Goal: Obtain resource: Download file/media

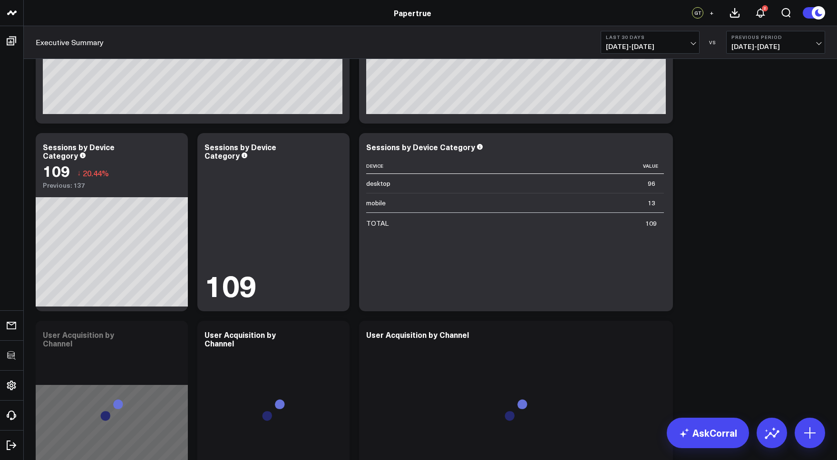
scroll to position [333, 0]
click at [337, 150] on icon at bounding box center [336, 147] width 11 height 11
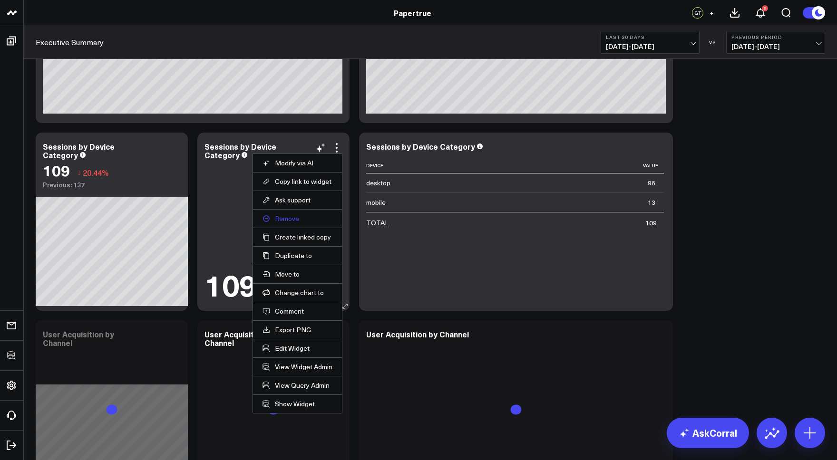
click at [286, 217] on button "Remove" at bounding box center [297, 218] width 70 height 9
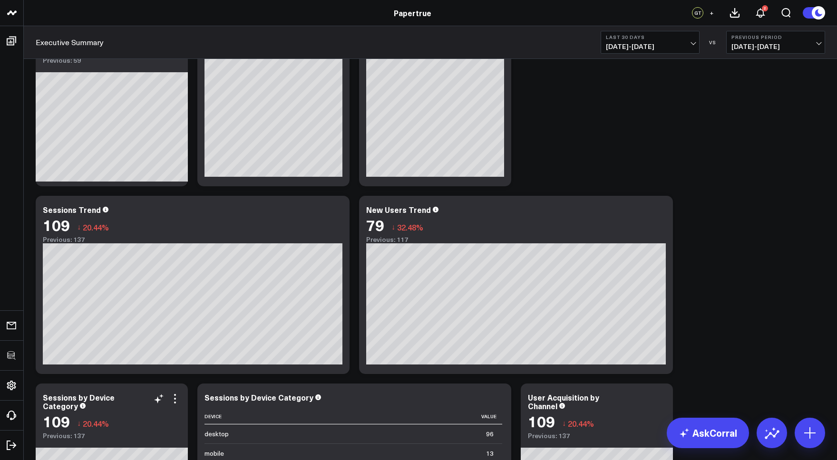
scroll to position [80, 0]
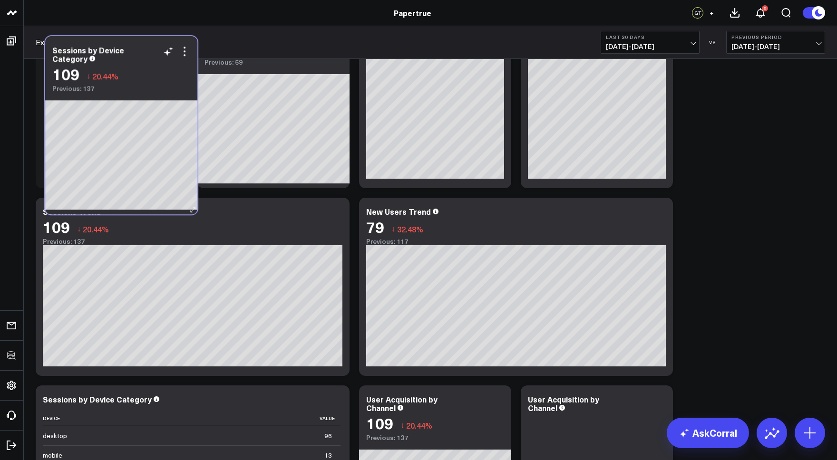
drag, startPoint x: 129, startPoint y: 401, endPoint x: 138, endPoint y: 51, distance: 349.6
click at [138, 51] on div "Sessions by Device Category" at bounding box center [121, 54] width 138 height 17
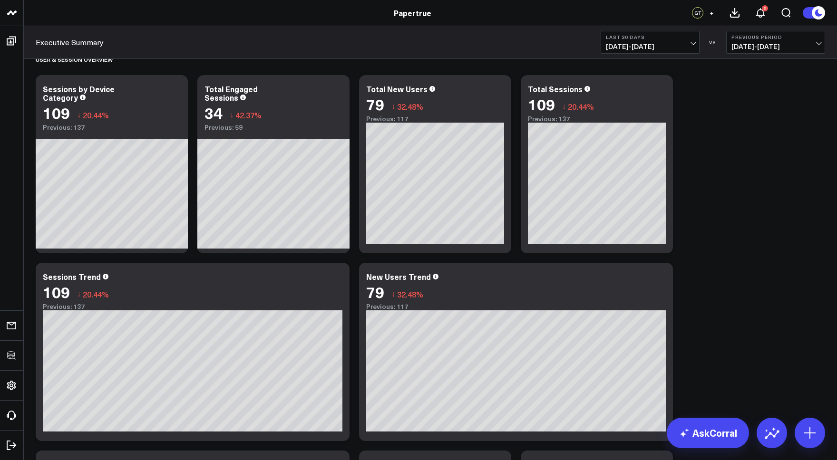
scroll to position [0, 0]
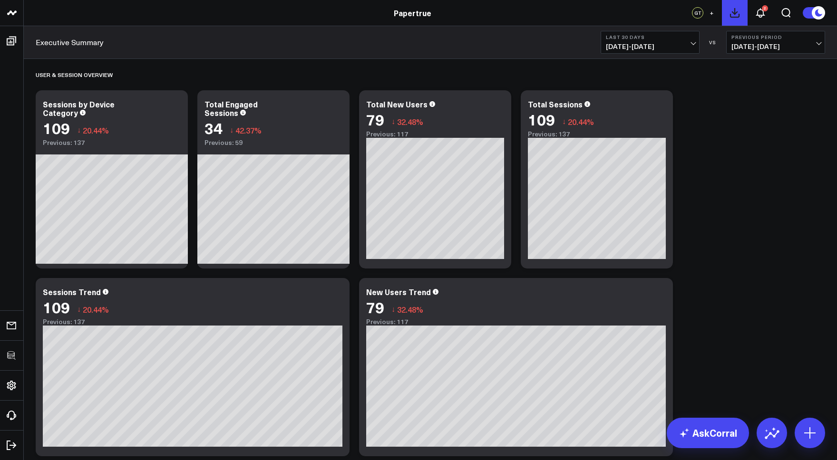
click at [649, 13] on icon at bounding box center [734, 12] width 11 height 11
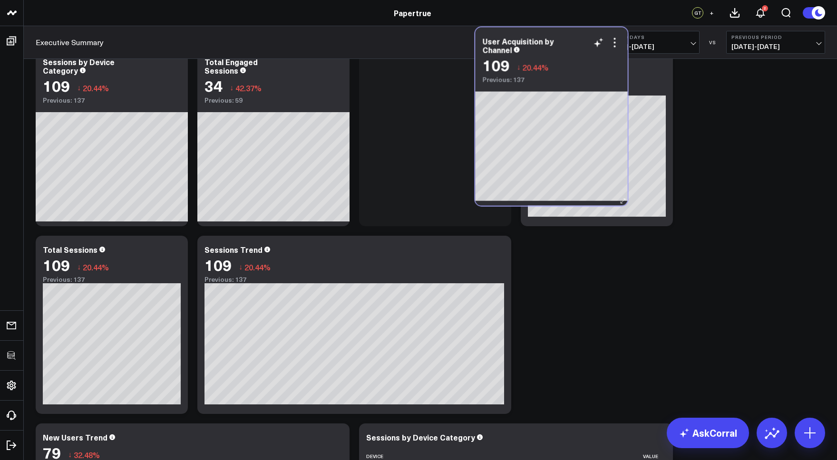
scroll to position [29, 0]
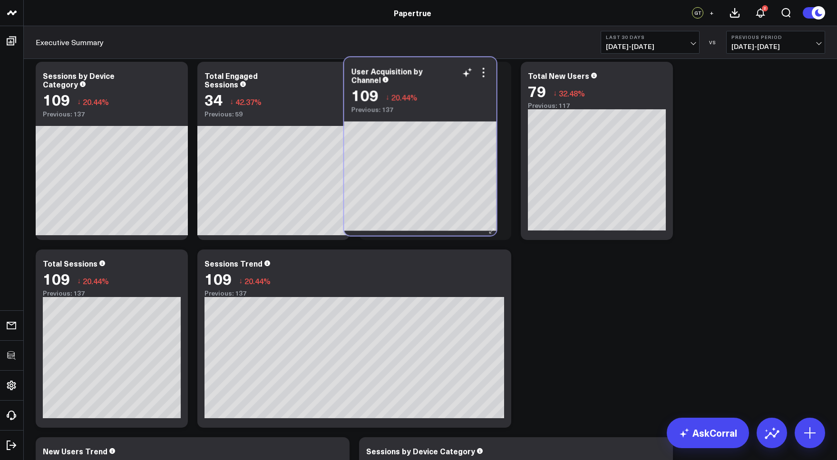
drag, startPoint x: 455, startPoint y: 362, endPoint x: 462, endPoint y: 62, distance: 300.1
click at [462, 62] on div "User Acquisition by Channel 109 ↓ 20.44% Previous: 137" at bounding box center [420, 86] width 152 height 56
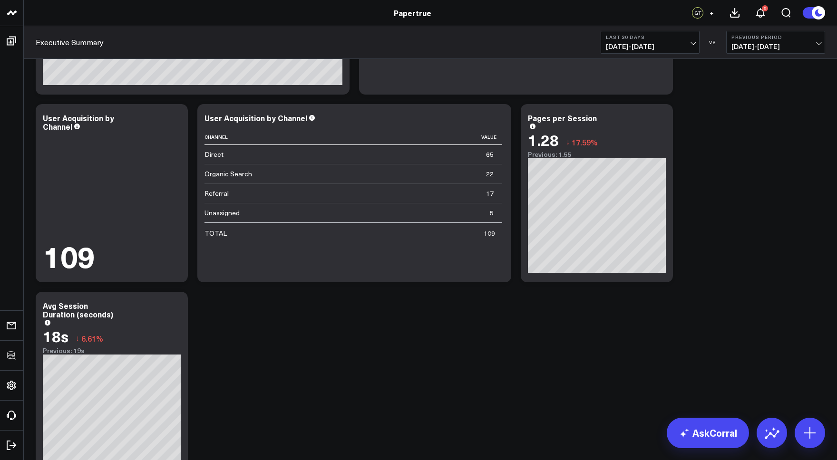
scroll to position [492, 0]
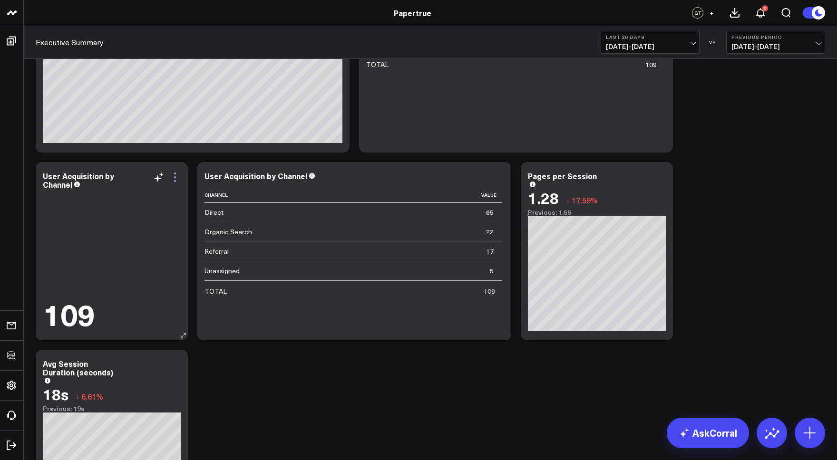
click at [174, 177] on icon at bounding box center [174, 177] width 11 height 11
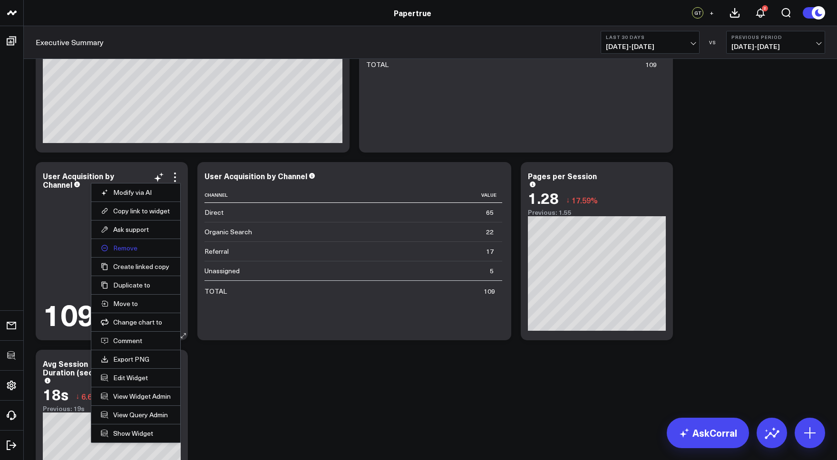
click at [124, 251] on button "Remove" at bounding box center [136, 248] width 70 height 9
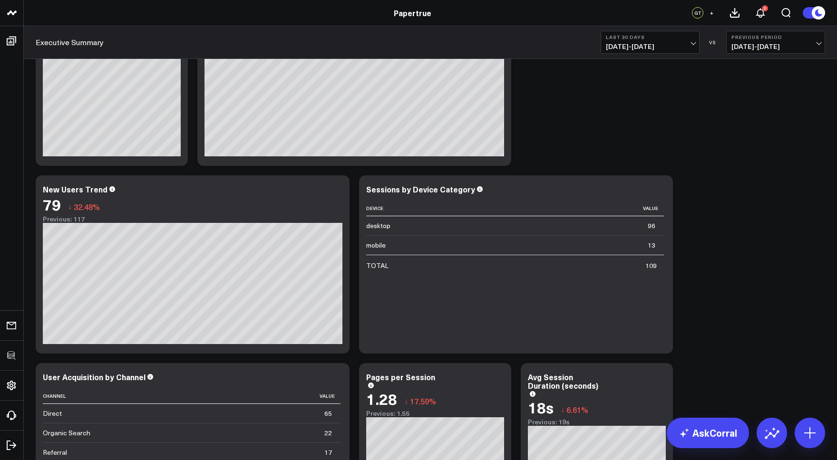
scroll to position [295, 0]
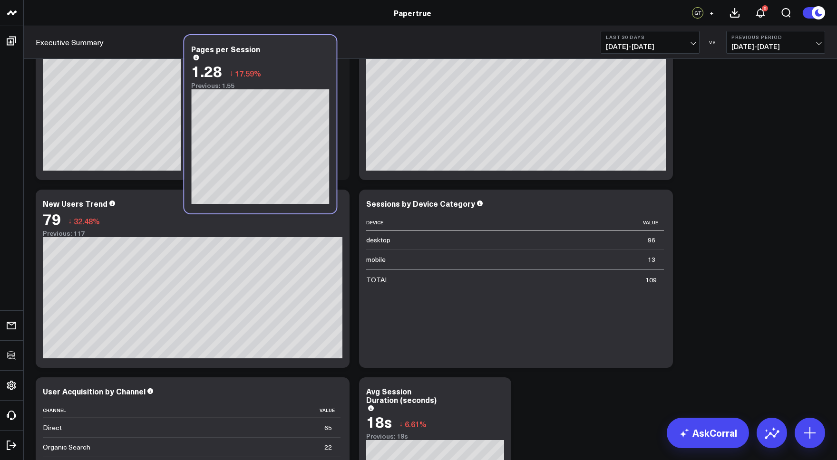
drag, startPoint x: 465, startPoint y: 371, endPoint x: 352, endPoint y: 67, distance: 324.2
click at [290, 47] on div "Pages per Session" at bounding box center [260, 52] width 138 height 15
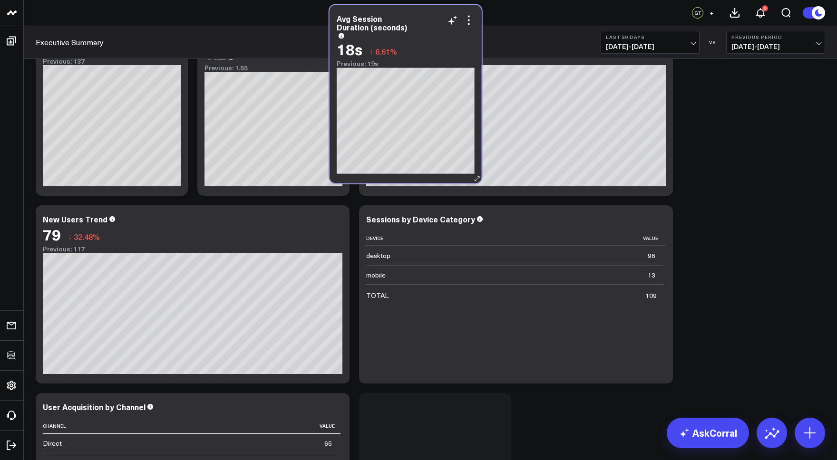
drag, startPoint x: 467, startPoint y: 393, endPoint x: 437, endPoint y: 21, distance: 373.5
click at [437, 21] on div "Avg Session Duration (seconds)" at bounding box center [406, 26] width 138 height 24
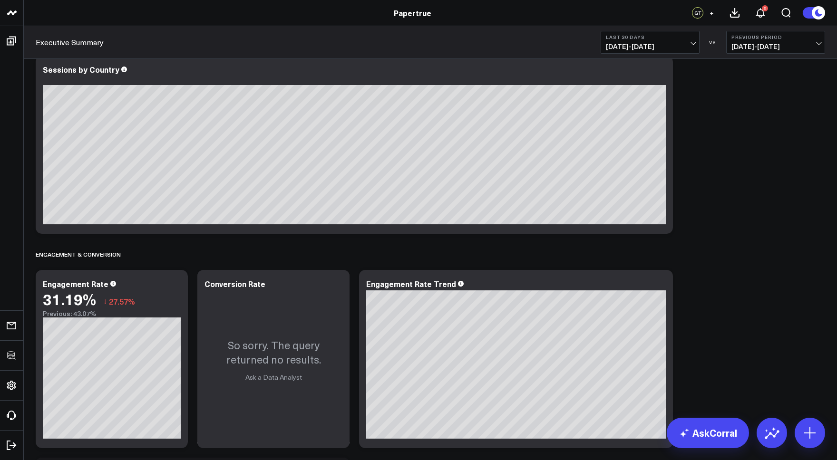
scroll to position [981, 0]
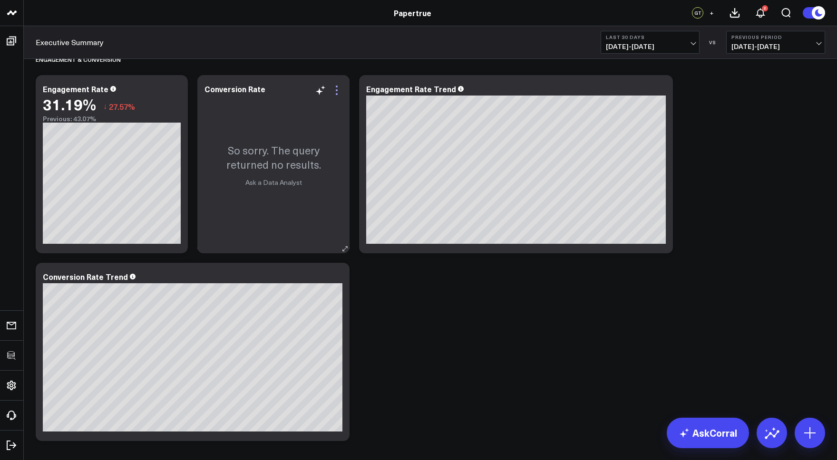
click at [340, 89] on icon at bounding box center [336, 90] width 11 height 11
click at [378, 297] on div "User & Session Overview Modify via AI Copy link to widget Ask support Remove Cr…" at bounding box center [430, 57] width 799 height 1958
click at [338, 89] on icon at bounding box center [336, 90] width 11 height 11
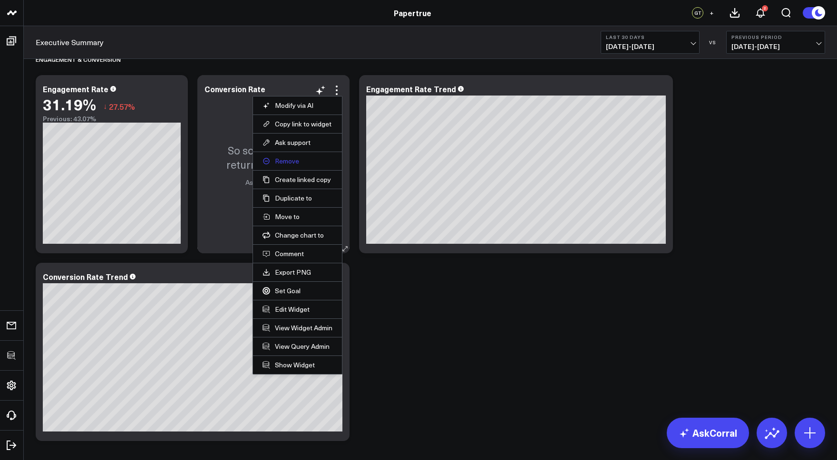
click at [280, 161] on button "Remove" at bounding box center [297, 161] width 70 height 9
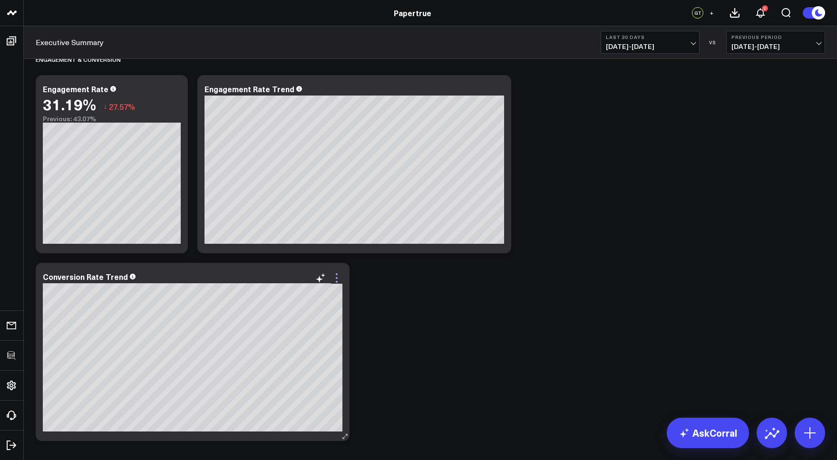
click at [335, 276] on icon at bounding box center [336, 277] width 11 height 11
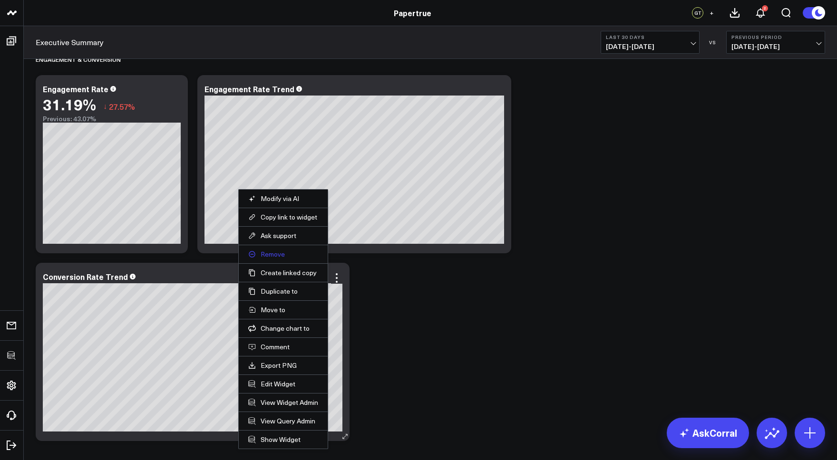
click at [273, 253] on button "Remove" at bounding box center [283, 254] width 70 height 9
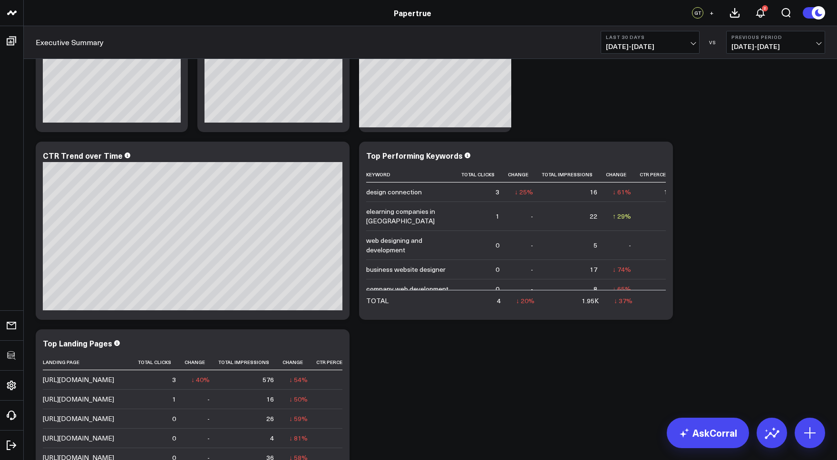
scroll to position [1316, 0]
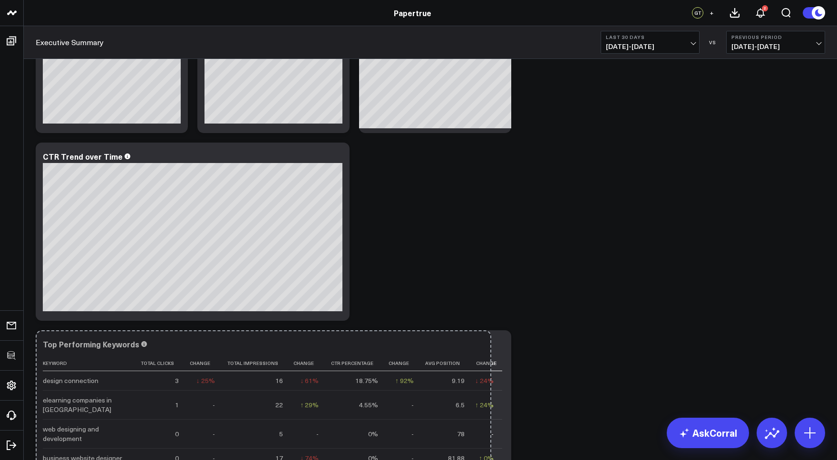
drag, startPoint x: 668, startPoint y: 318, endPoint x: 698, endPoint y: 298, distance: 35.7
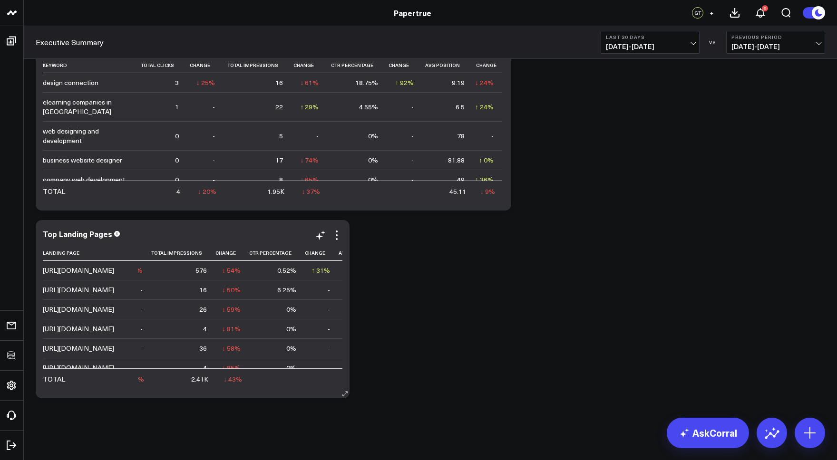
scroll to position [0, 0]
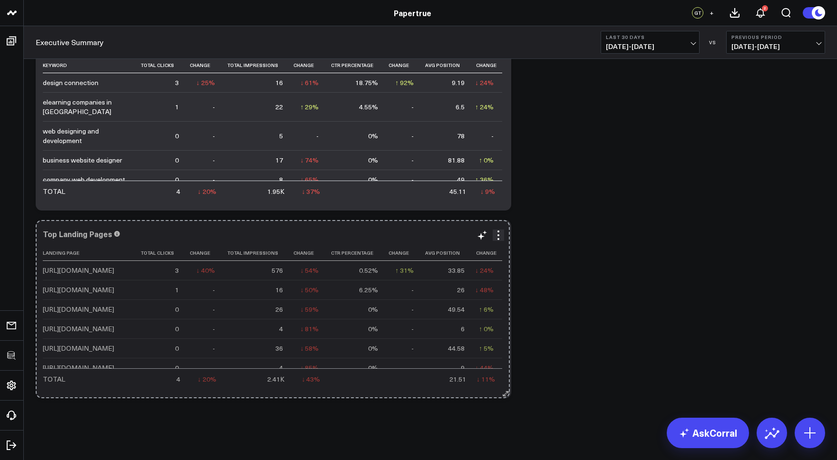
drag, startPoint x: 345, startPoint y: 393, endPoint x: 505, endPoint y: 368, distance: 162.1
click at [505, 368] on div "Top Landing Pages Landing Page Total Clicks Change Total Impressions Change Ctr…" at bounding box center [273, 309] width 475 height 178
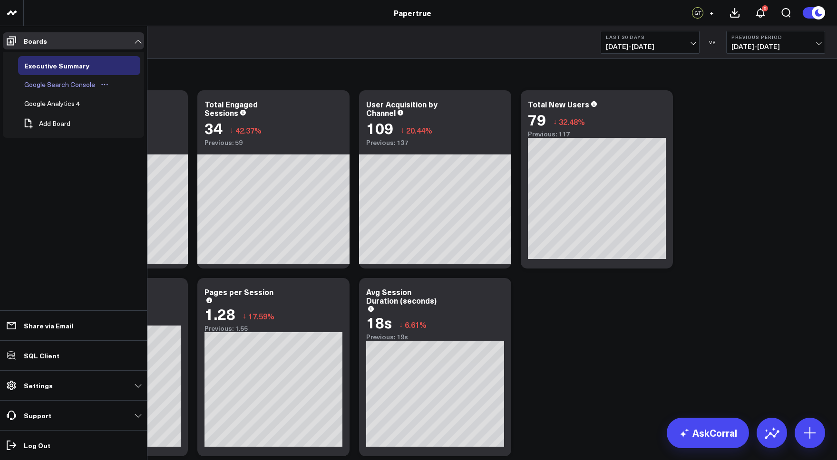
click at [61, 88] on div "Google Search Console" at bounding box center [60, 84] width 76 height 11
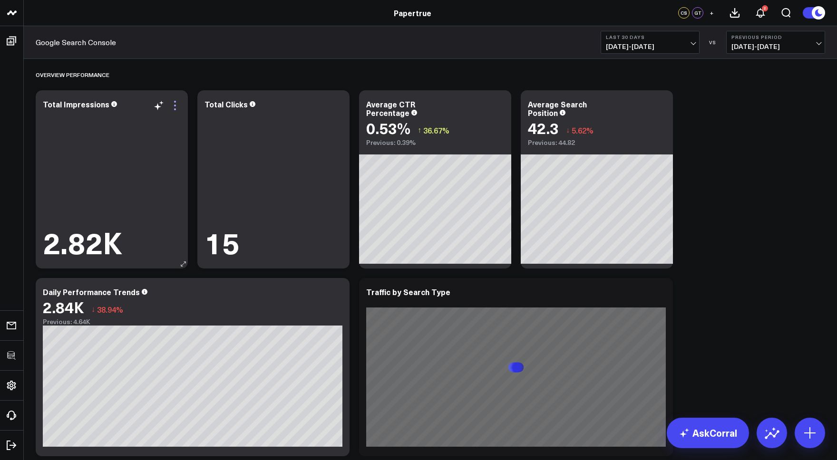
click at [172, 104] on icon at bounding box center [174, 105] width 11 height 11
click at [649, 8] on icon at bounding box center [734, 12] width 11 height 11
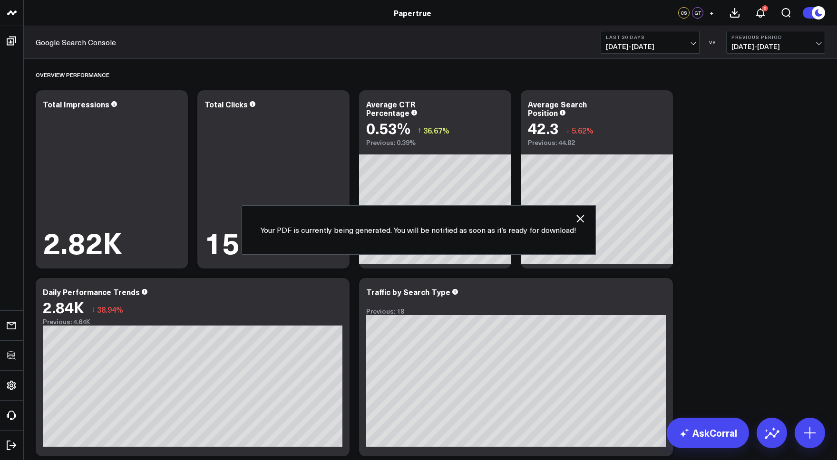
click at [579, 217] on icon "button" at bounding box center [579, 218] width 11 height 11
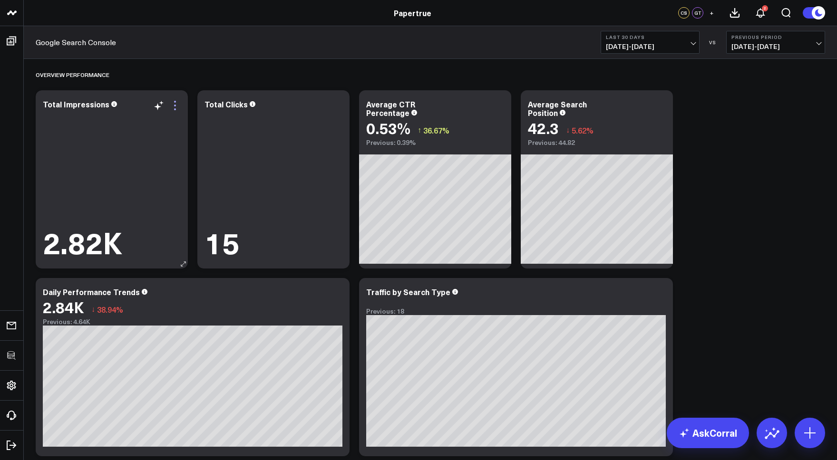
click at [171, 105] on icon at bounding box center [174, 105] width 11 height 11
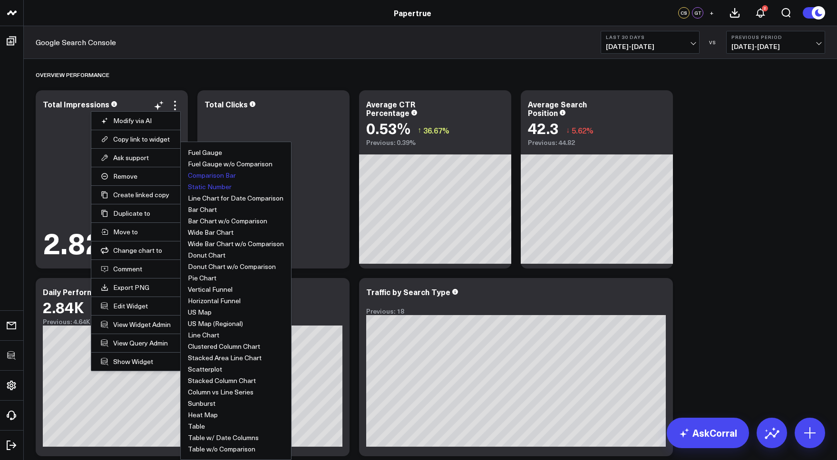
click at [213, 178] on button "Comparison Bar" at bounding box center [212, 175] width 48 height 7
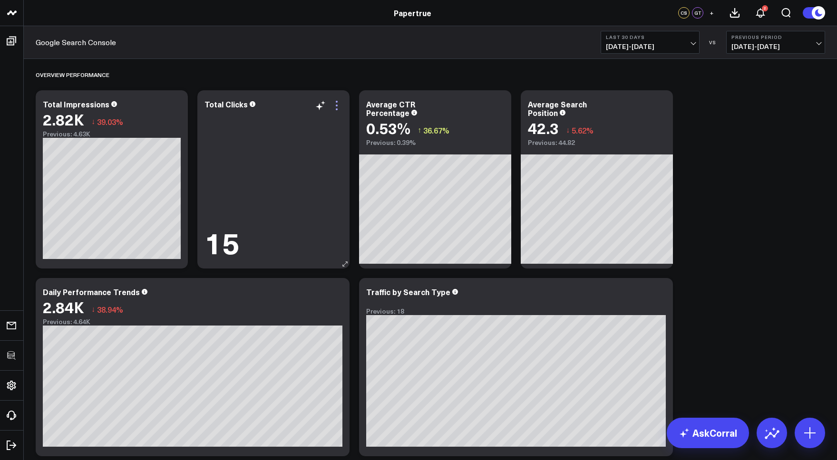
click at [337, 105] on icon at bounding box center [337, 106] width 2 height 2
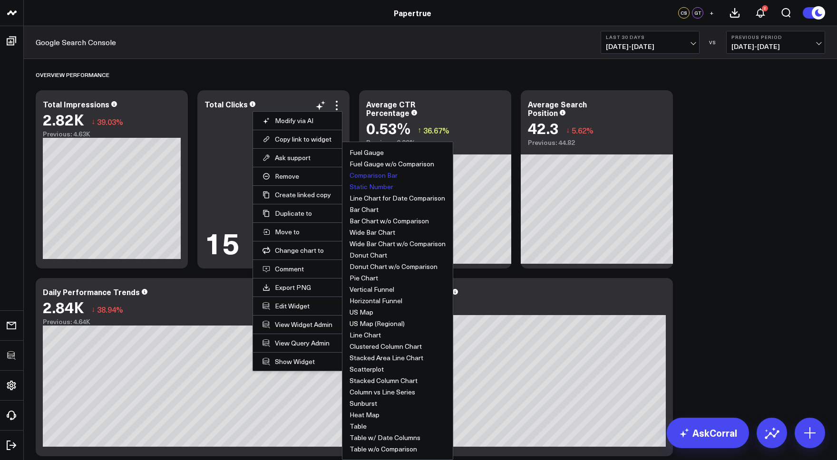
click at [364, 175] on button "Comparison Bar" at bounding box center [373, 175] width 48 height 7
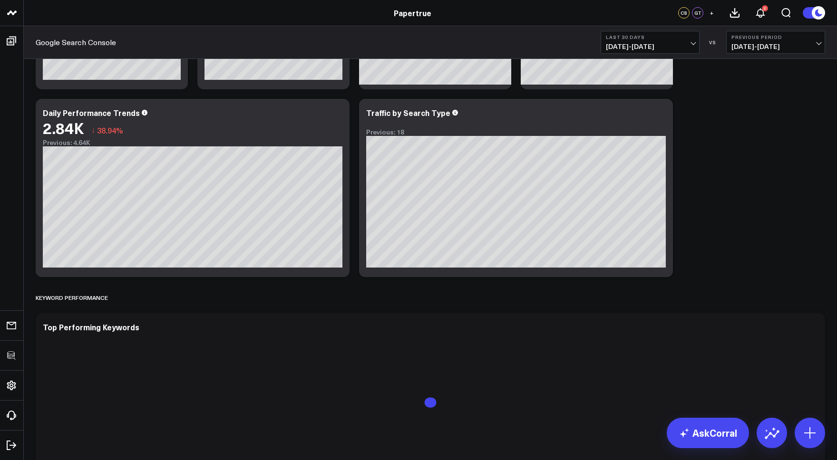
scroll to position [183, 0]
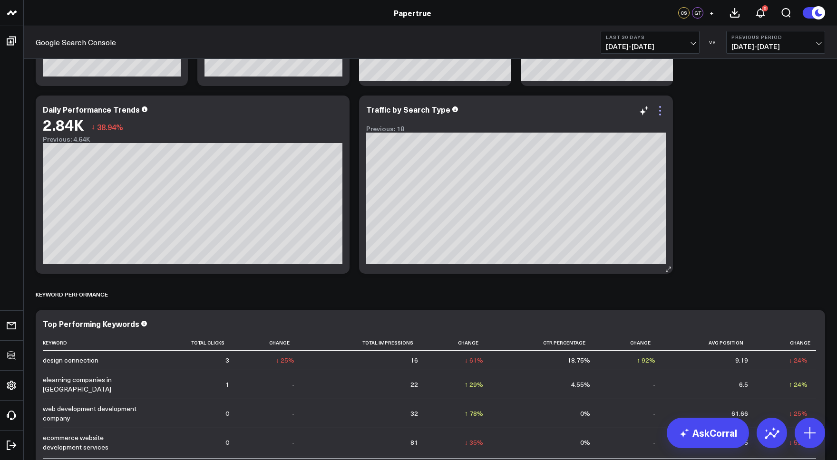
click at [649, 108] on icon at bounding box center [659, 110] width 11 height 11
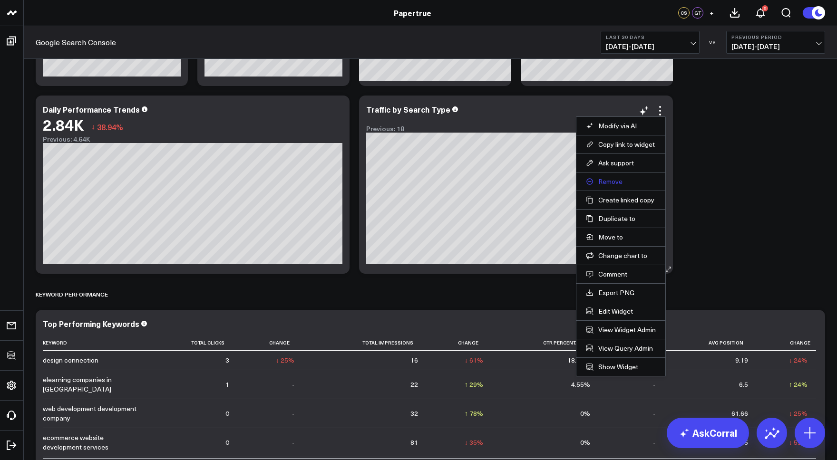
click at [608, 180] on button "Remove" at bounding box center [621, 181] width 70 height 9
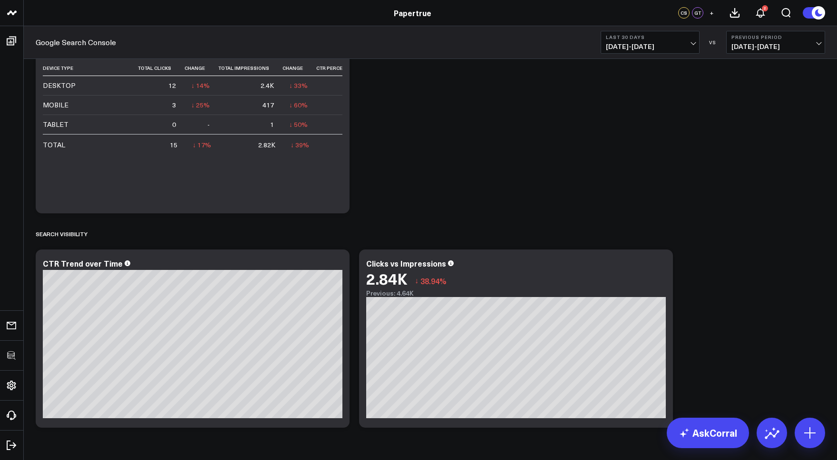
scroll to position [1855, 0]
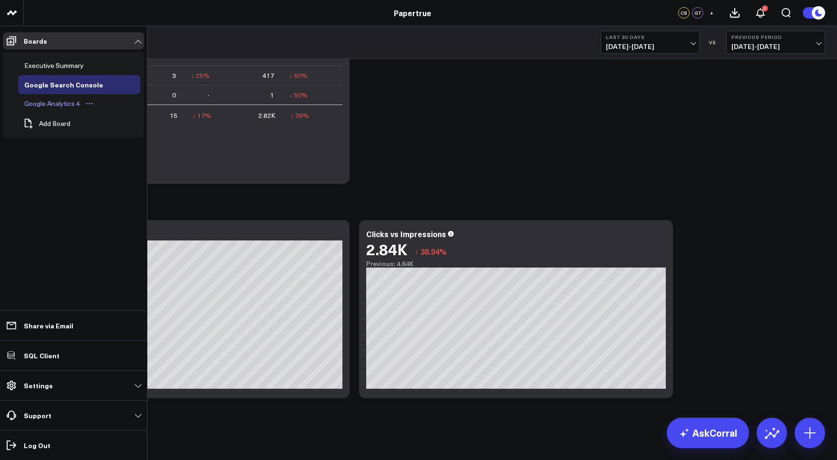
click at [50, 100] on div "Google Analytics 4" at bounding box center [52, 103] width 60 height 11
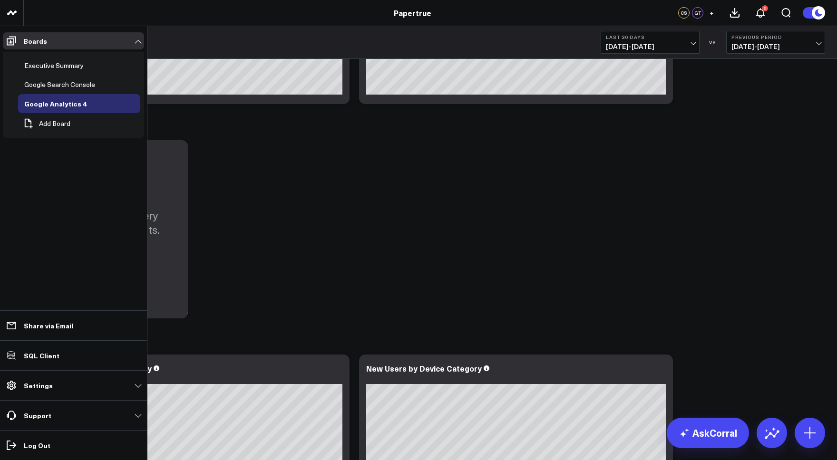
scroll to position [570, 0]
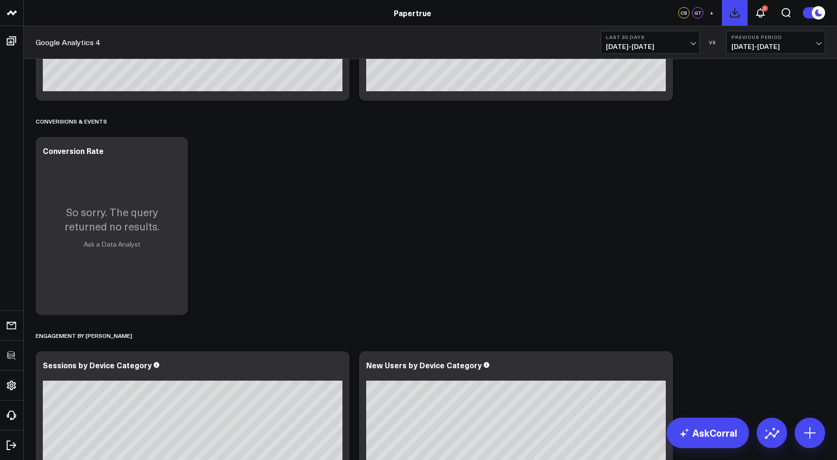
click at [649, 16] on icon at bounding box center [734, 12] width 11 height 11
click at [174, 150] on icon at bounding box center [174, 151] width 11 height 11
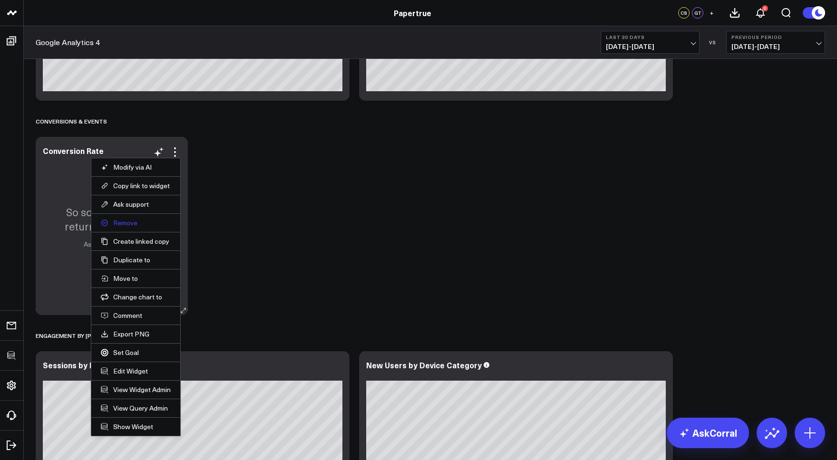
click at [116, 225] on button "Remove" at bounding box center [136, 223] width 70 height 9
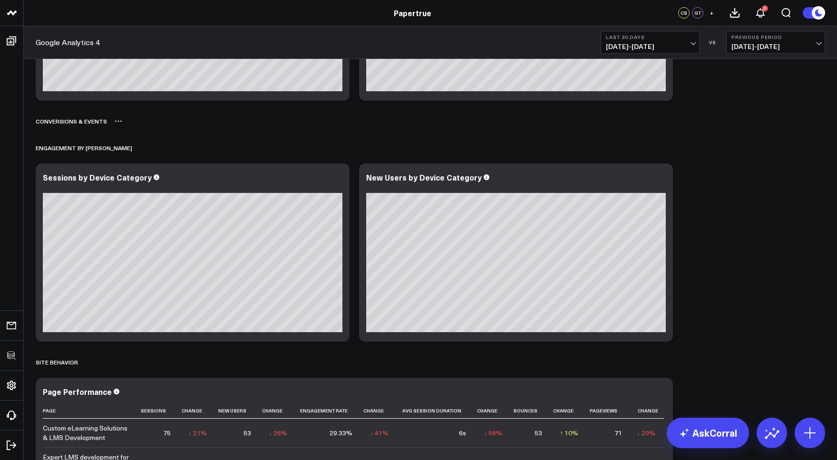
click at [118, 121] on icon at bounding box center [118, 121] width 1 height 1
click at [132, 145] on button "Delete" at bounding box center [143, 148] width 41 height 17
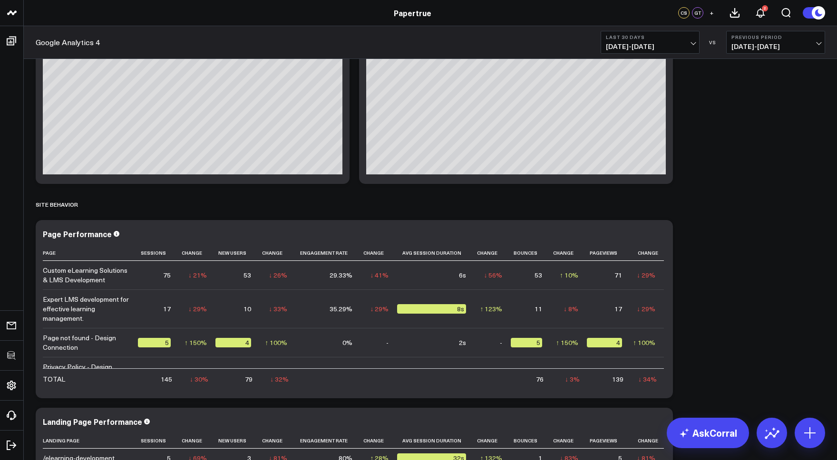
scroll to position [0, 0]
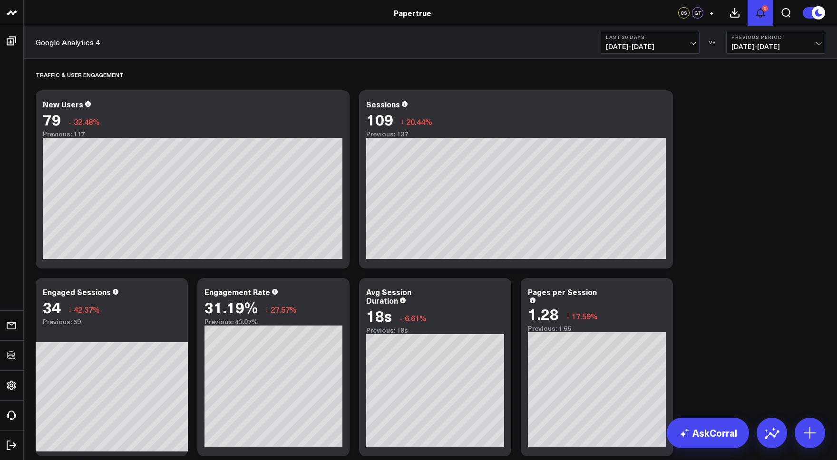
click at [649, 13] on icon at bounding box center [760, 12] width 11 height 11
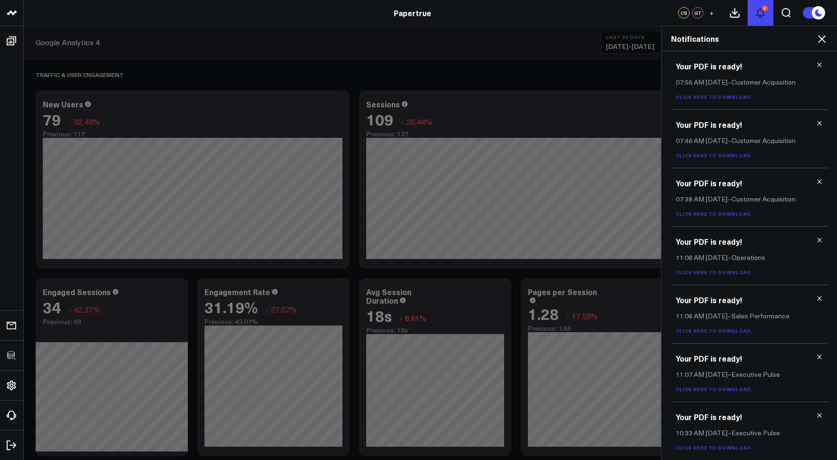
click at [649, 12] on button "2" at bounding box center [760, 13] width 26 height 26
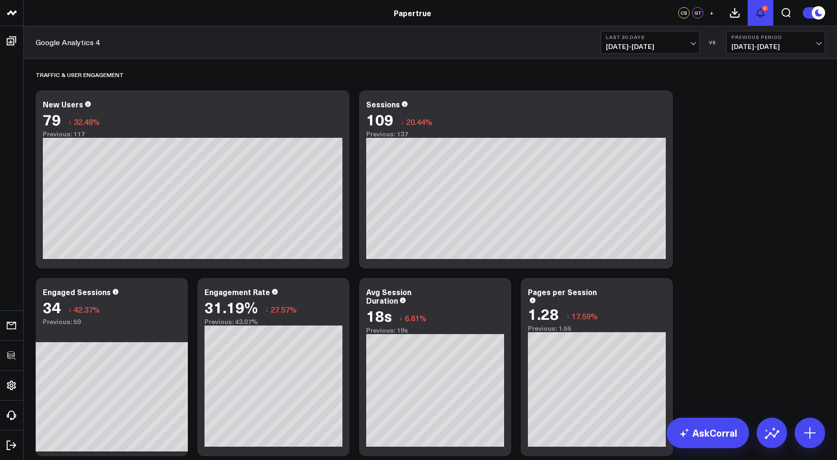
click at [649, 13] on icon at bounding box center [760, 12] width 11 height 11
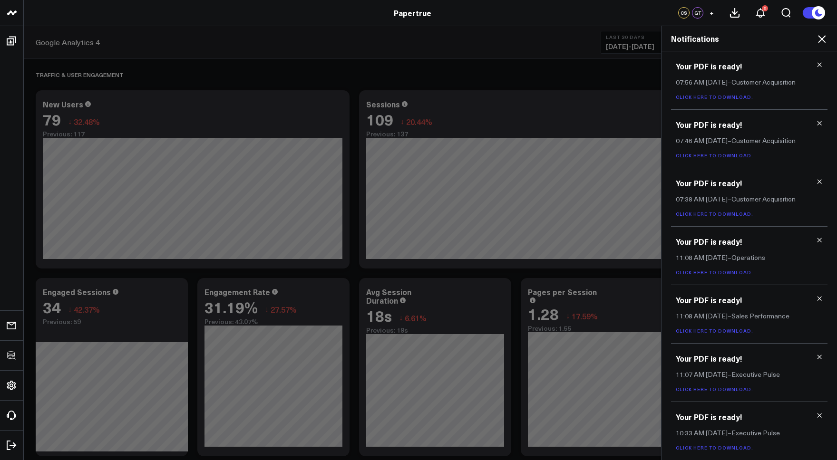
click at [649, 13] on span "+" at bounding box center [711, 13] width 4 height 7
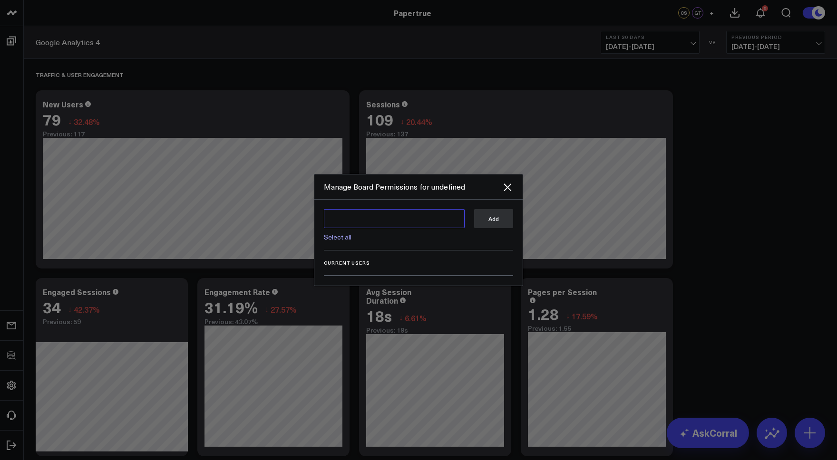
click at [357, 217] on textarea at bounding box center [394, 218] width 141 height 19
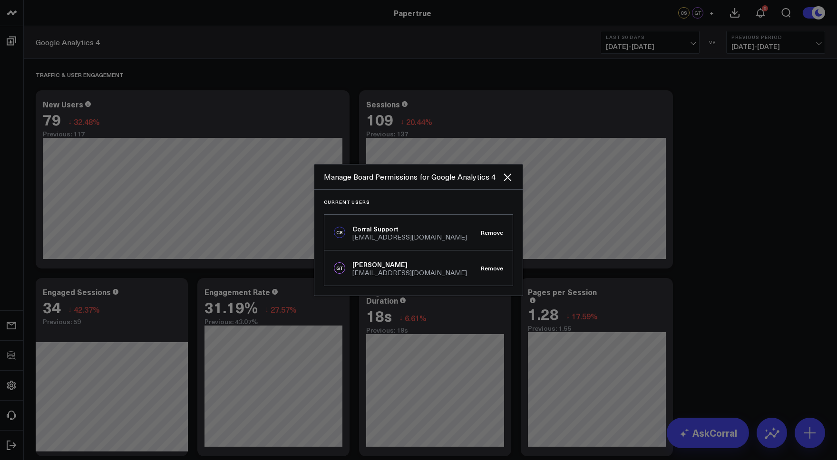
drag, startPoint x: 402, startPoint y: 194, endPoint x: 494, endPoint y: 184, distance: 92.8
click at [403, 194] on div "Current Users CS Corral Support support@corraldata.com Remove GT Guerschom Tamb…" at bounding box center [418, 243] width 208 height 106
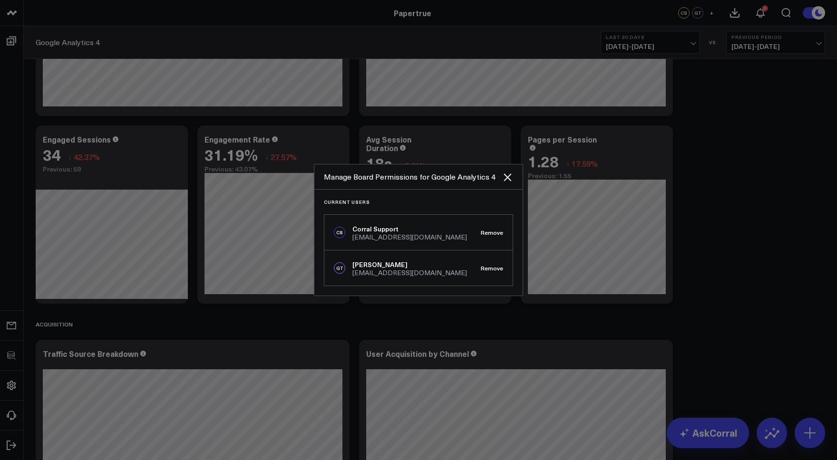
scroll to position [160, 0]
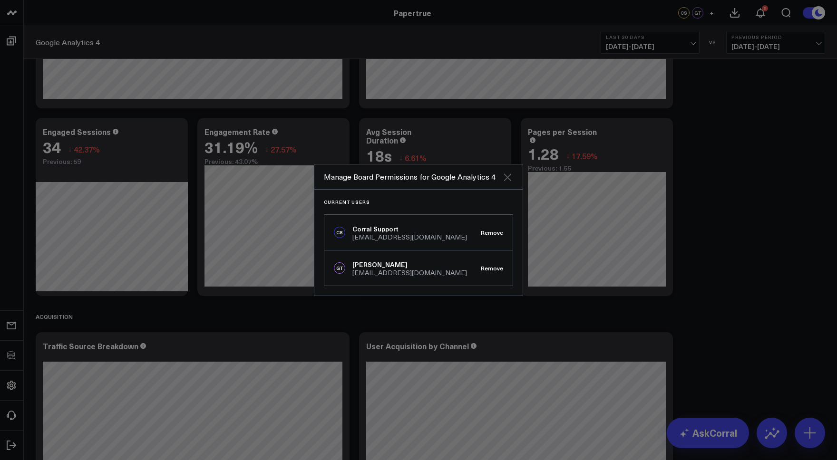
click at [508, 175] on icon "Close" at bounding box center [507, 178] width 8 height 8
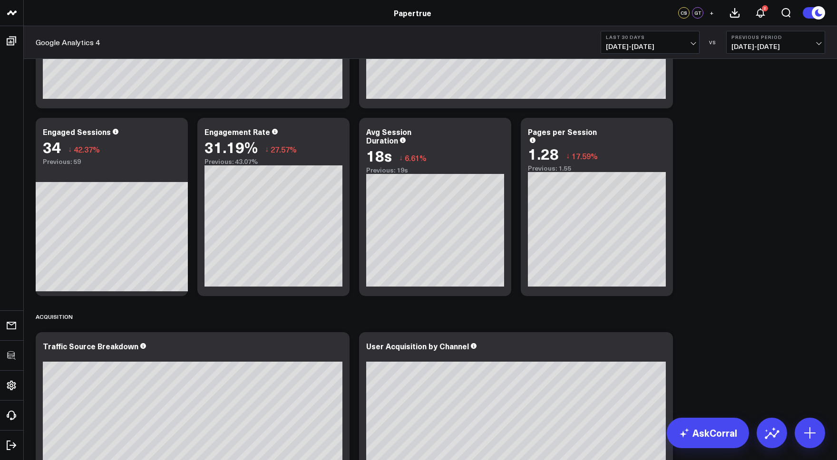
click at [649, 14] on span "+" at bounding box center [711, 13] width 4 height 7
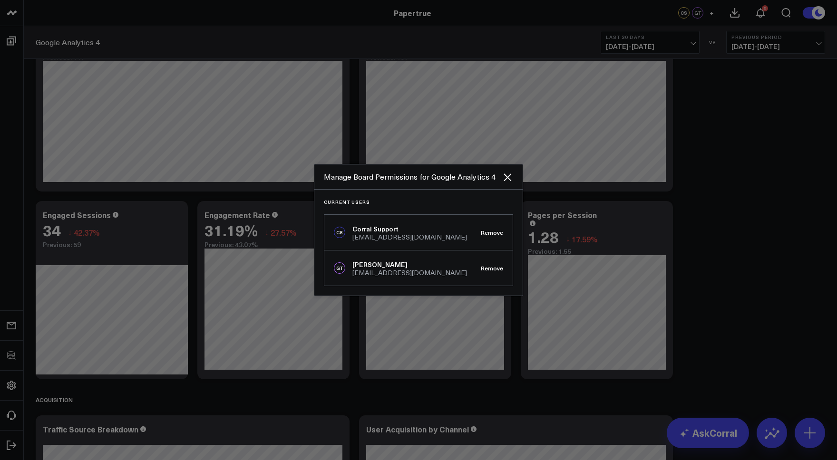
scroll to position [0, 0]
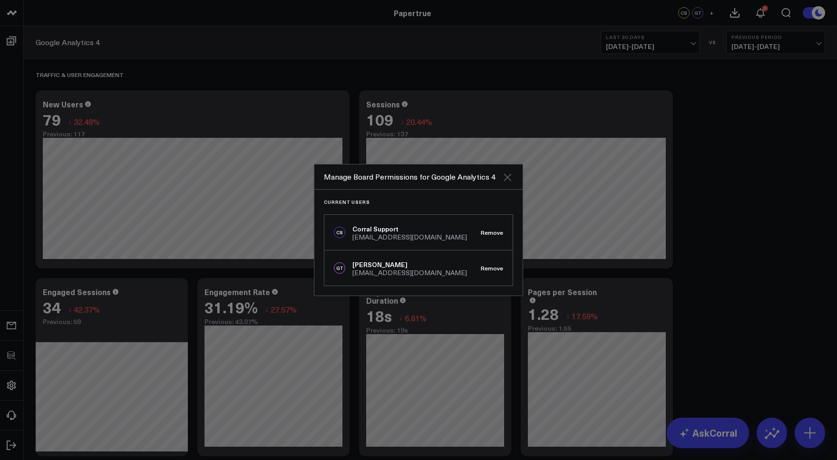
click at [510, 176] on icon "Close" at bounding box center [507, 177] width 11 height 11
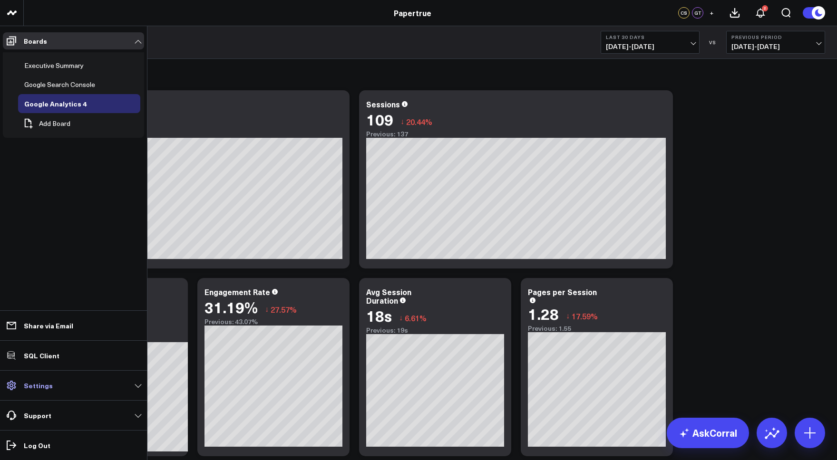
click at [82, 384] on link "Settings" at bounding box center [73, 385] width 141 height 17
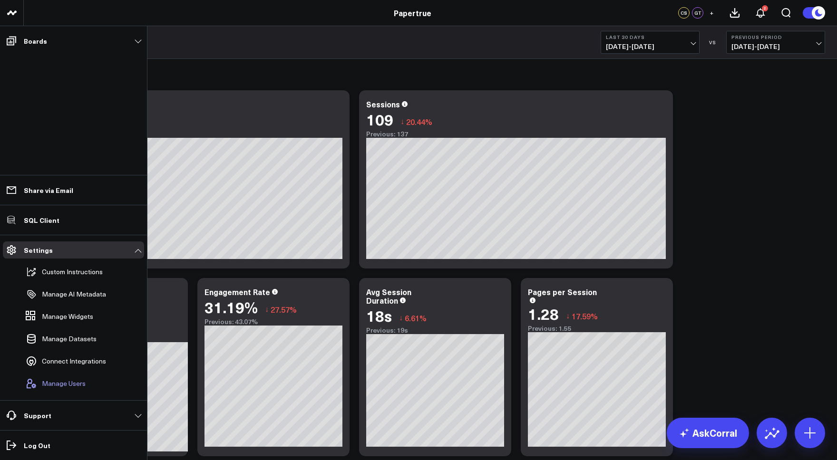
click at [67, 381] on span "Manage Users" at bounding box center [64, 384] width 44 height 8
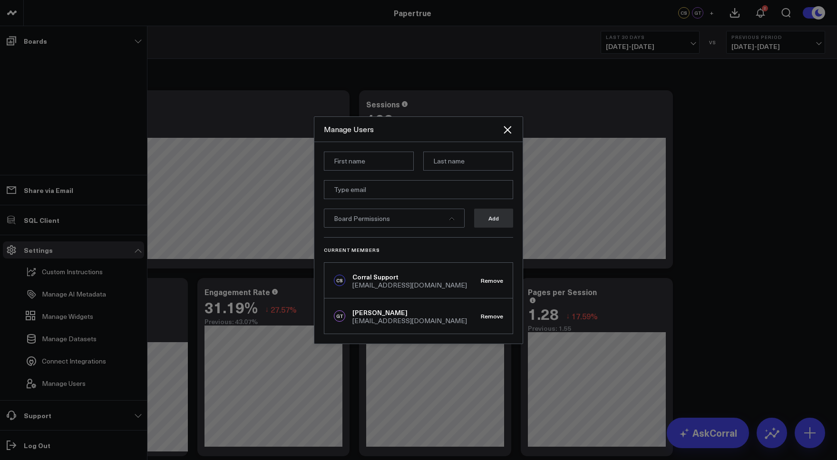
click at [371, 168] on input at bounding box center [369, 161] width 90 height 19
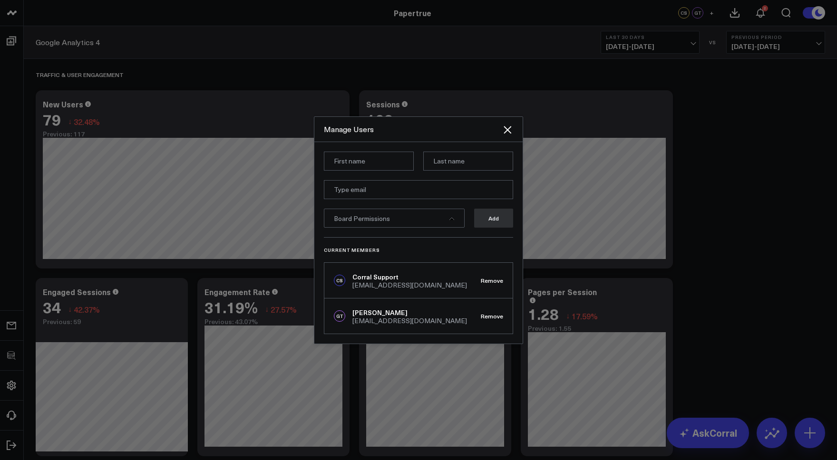
type input "Alex"
type input "Lirtsman"
type input "alex@corraldata.com"
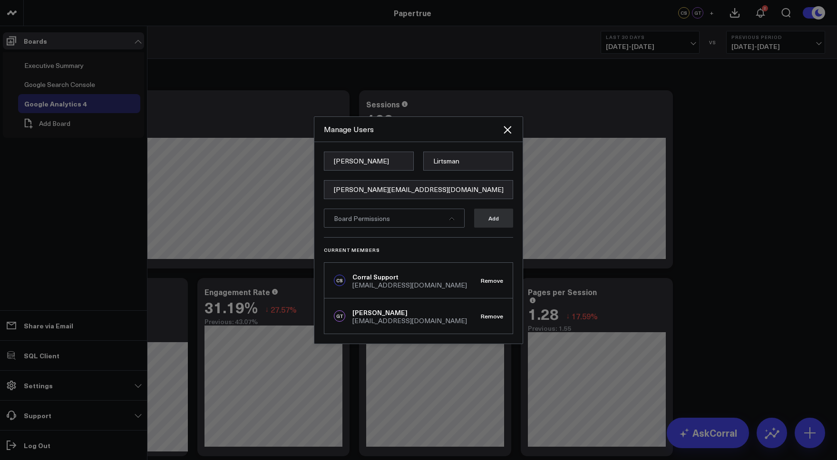
click at [396, 219] on div "Board Permissions" at bounding box center [394, 218] width 141 height 19
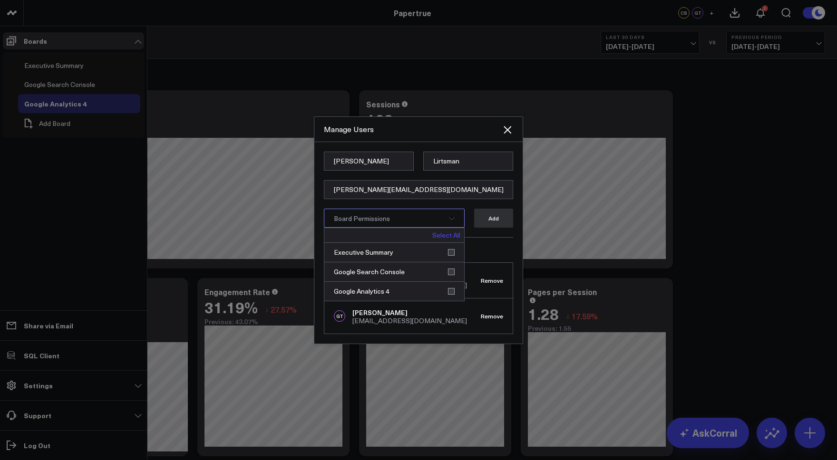
click at [452, 237] on link "Select All" at bounding box center [446, 235] width 28 height 7
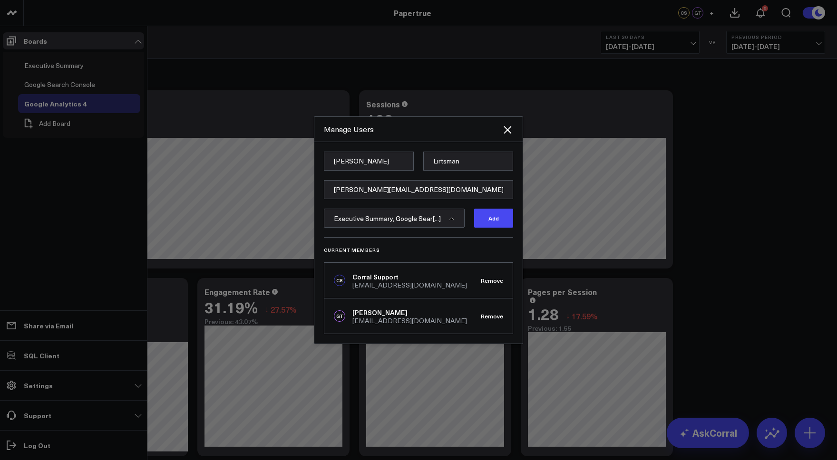
click at [649, 230] on div at bounding box center [418, 230] width 837 height 460
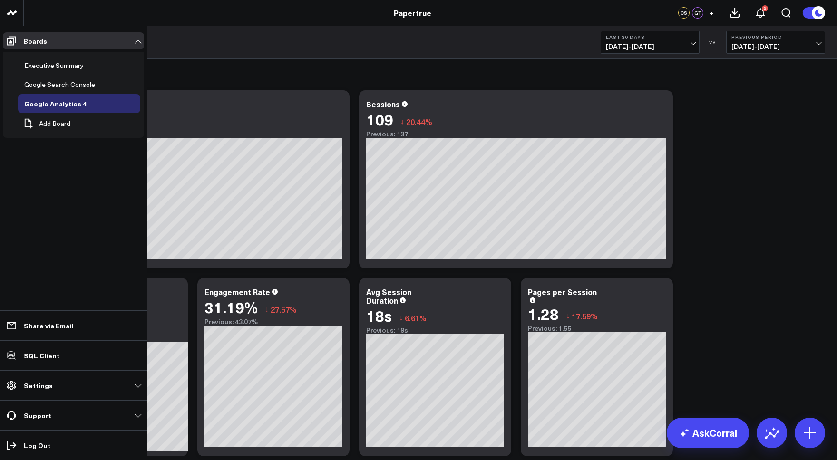
click at [649, 10] on icon at bounding box center [734, 12] width 11 height 11
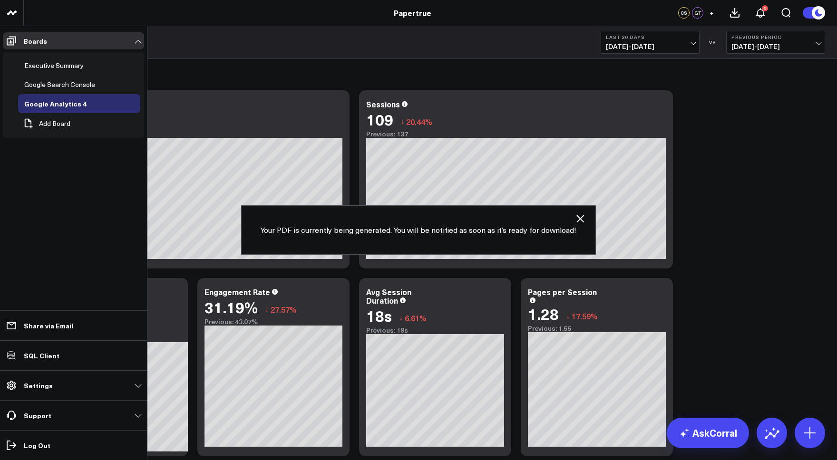
click at [580, 223] on icon "button" at bounding box center [579, 218] width 11 height 11
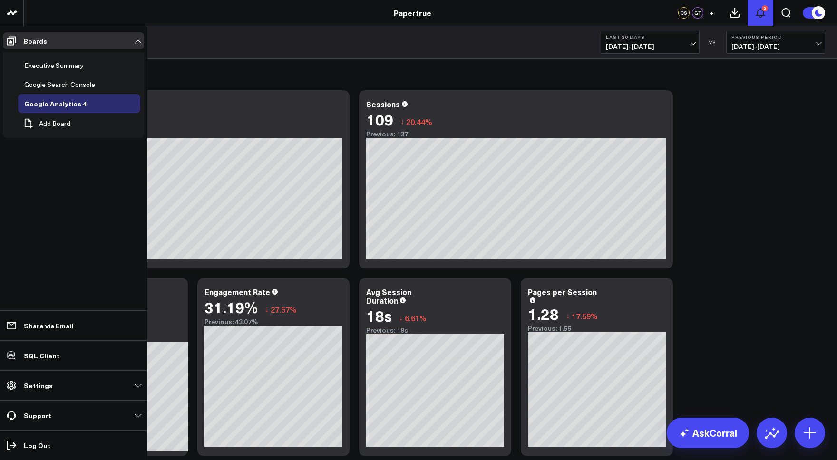
click at [649, 10] on button "2" at bounding box center [760, 13] width 26 height 26
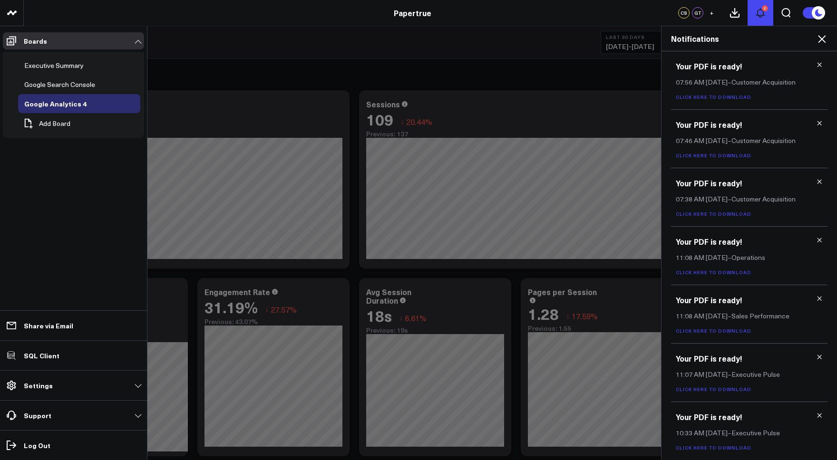
click at [649, 10] on button "2" at bounding box center [760, 13] width 26 height 26
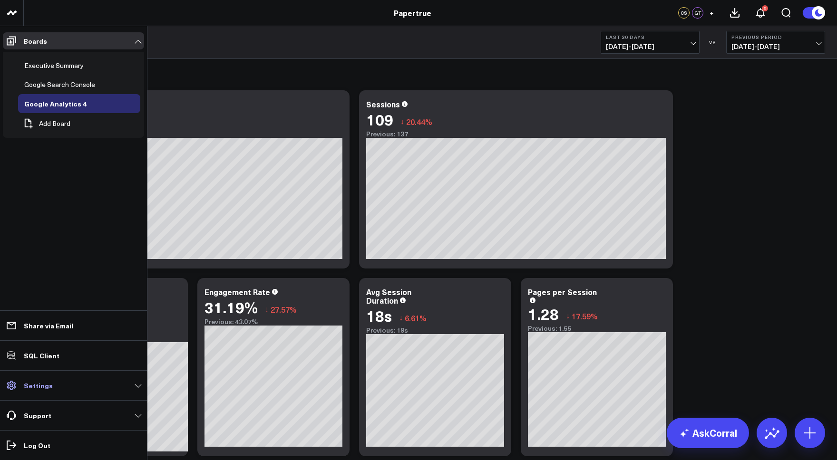
click at [44, 387] on p "Settings" at bounding box center [38, 386] width 29 height 8
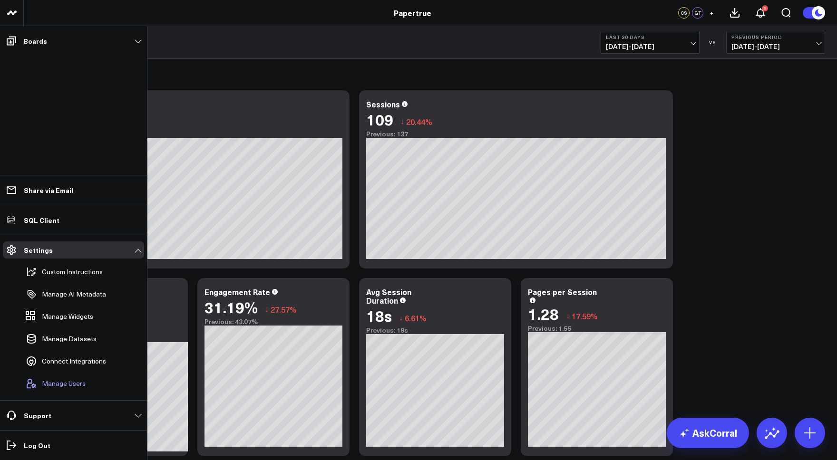
click at [61, 385] on span "Manage Users" at bounding box center [64, 384] width 44 height 8
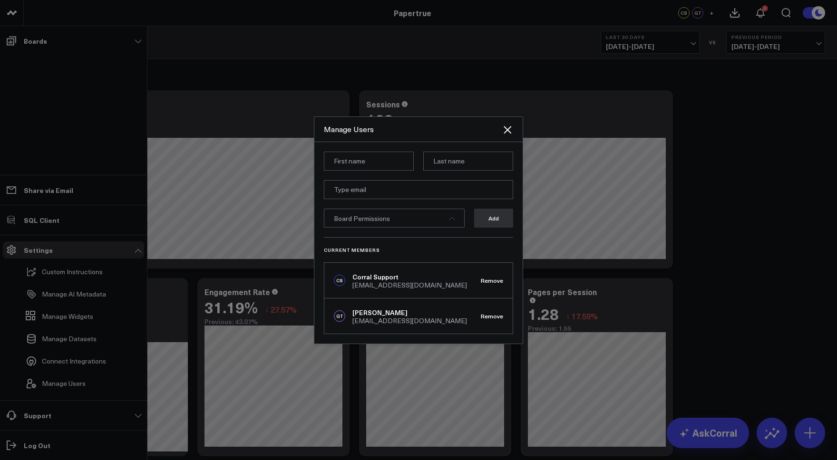
click at [354, 158] on input at bounding box center [369, 161] width 90 height 19
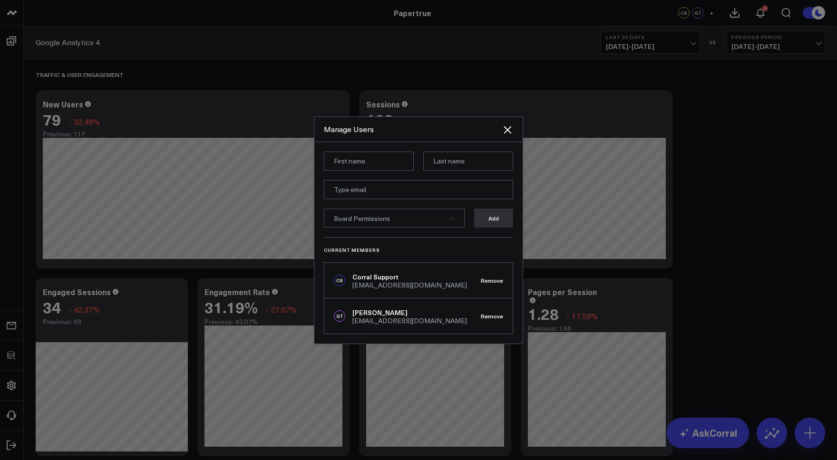
type input "Alex"
type input "Lirtsman"
type input "alex@corraldata.com"
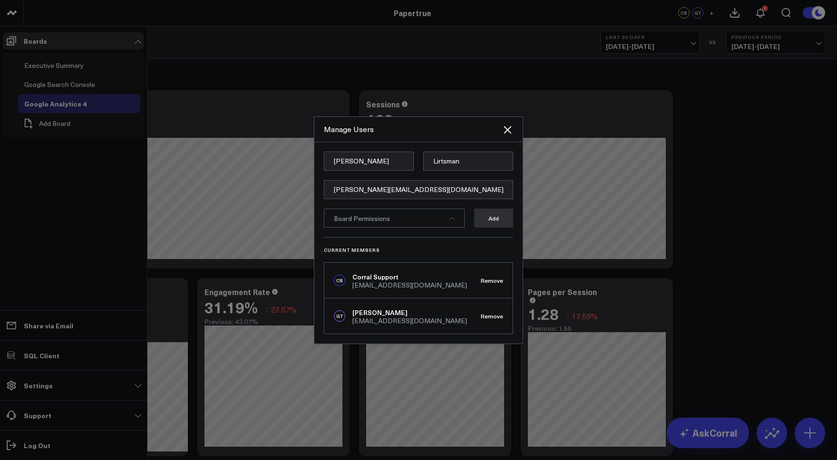
click at [372, 217] on span "Board Permissions" at bounding box center [362, 218] width 56 height 9
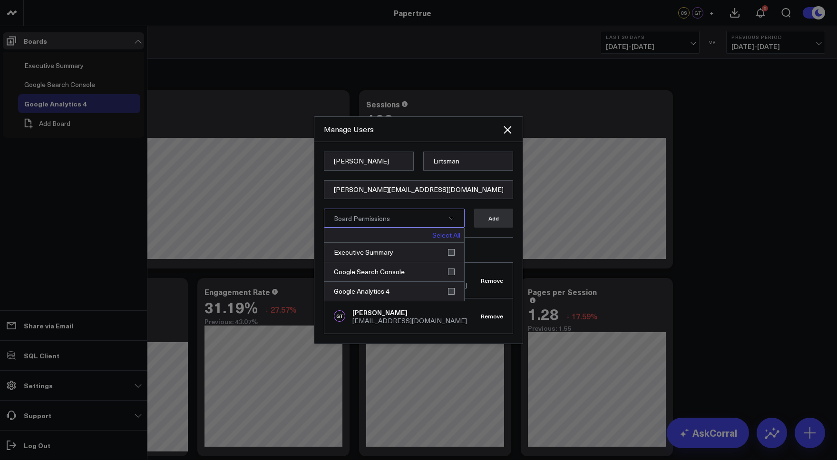
click at [446, 234] on link "Select All" at bounding box center [446, 235] width 28 height 7
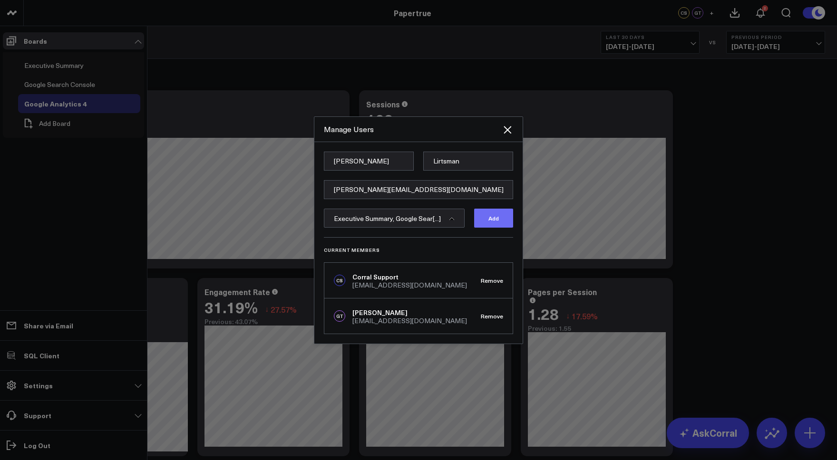
click at [494, 220] on button "Add" at bounding box center [493, 218] width 39 height 19
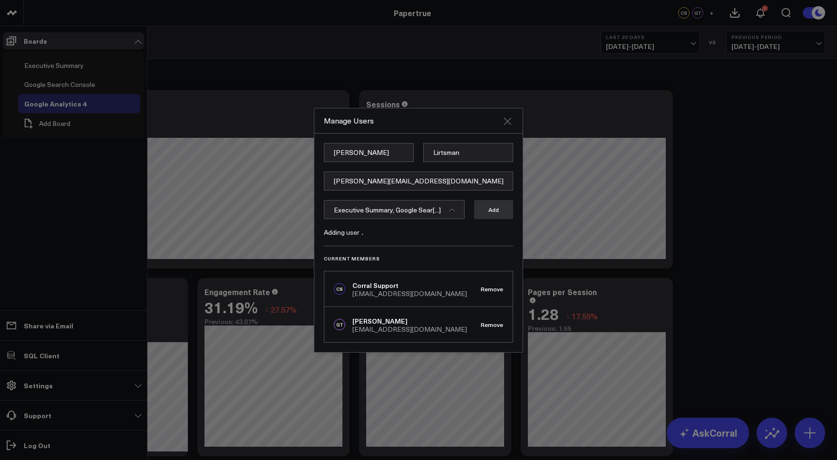
click at [508, 123] on icon "Close" at bounding box center [507, 121] width 8 height 8
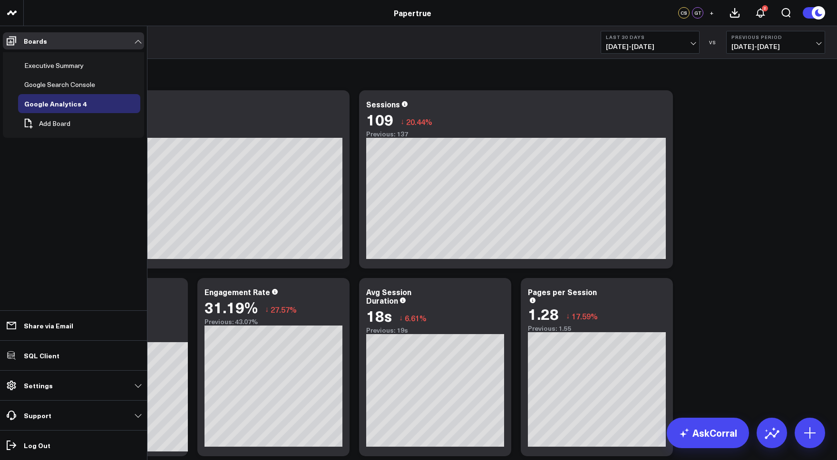
click at [649, 10] on div "2" at bounding box center [765, 8] width 6 height 6
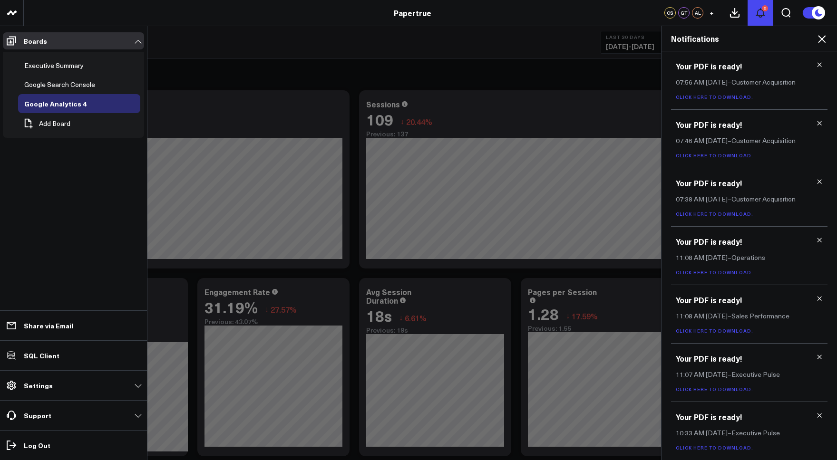
click at [649, 10] on div "2" at bounding box center [765, 8] width 6 height 6
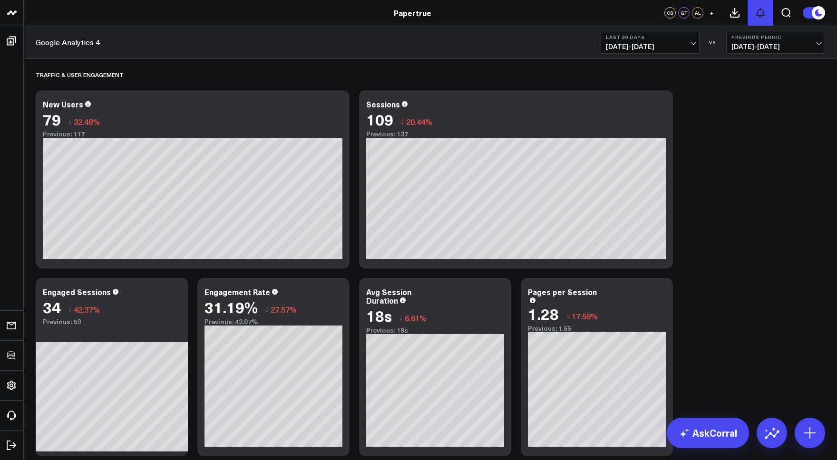
click at [763, 14] on icon at bounding box center [760, 13] width 8 height 9
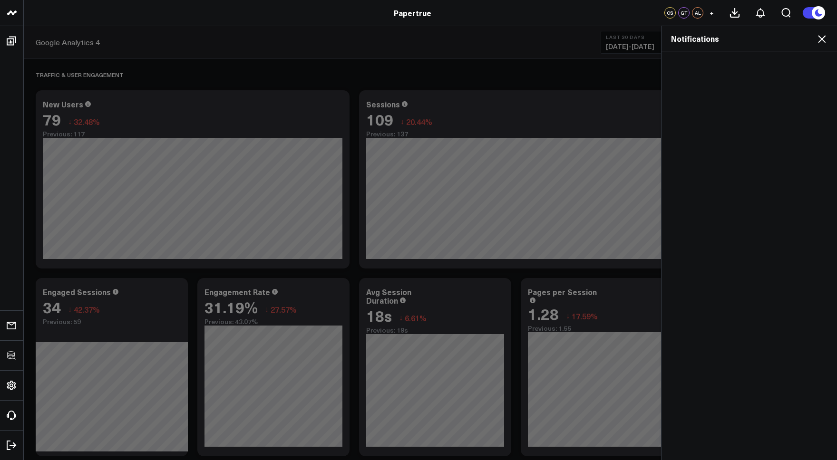
click at [824, 37] on icon at bounding box center [821, 38] width 11 height 11
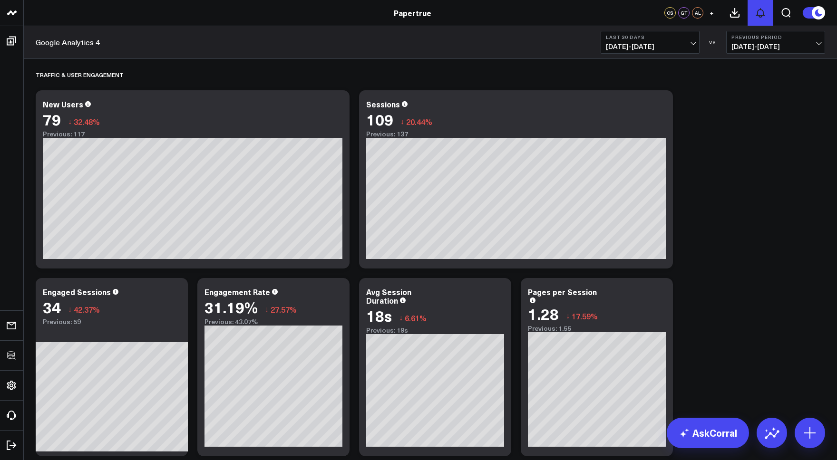
click at [756, 9] on icon at bounding box center [760, 12] width 11 height 11
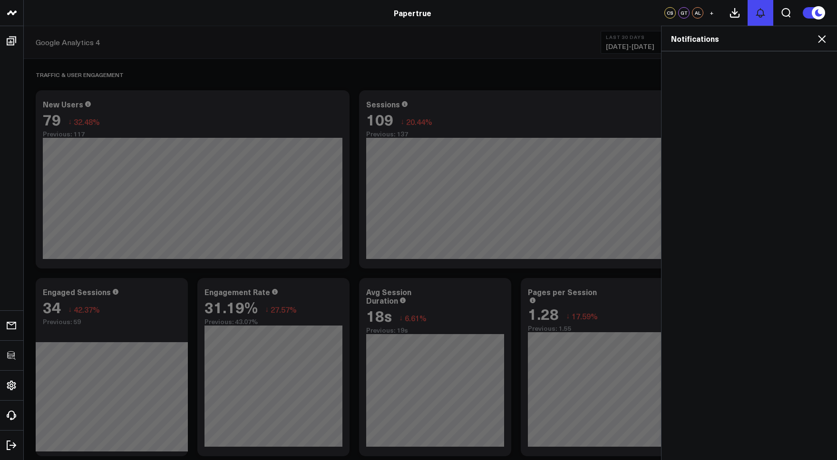
click at [756, 9] on icon at bounding box center [760, 12] width 11 height 11
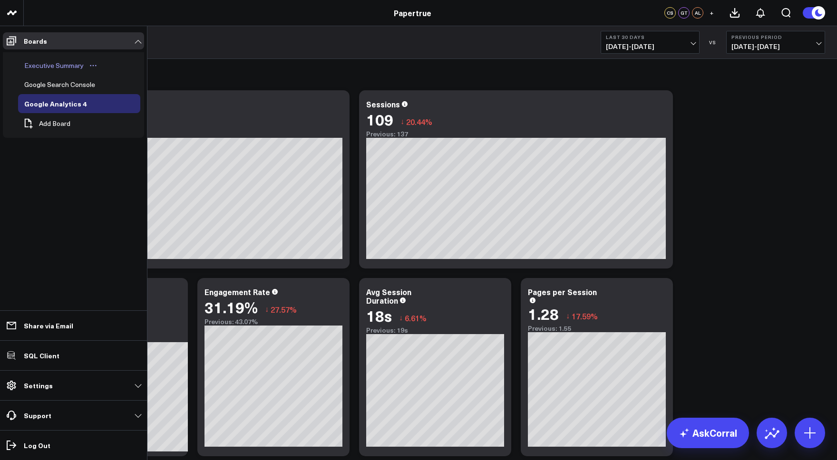
click at [44, 63] on div "Executive Summary" at bounding box center [54, 65] width 64 height 11
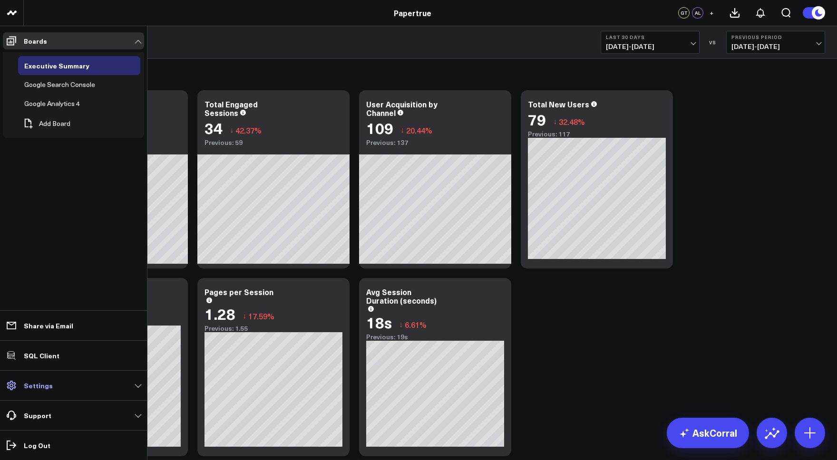
click at [57, 384] on link "Settings" at bounding box center [73, 385] width 141 height 17
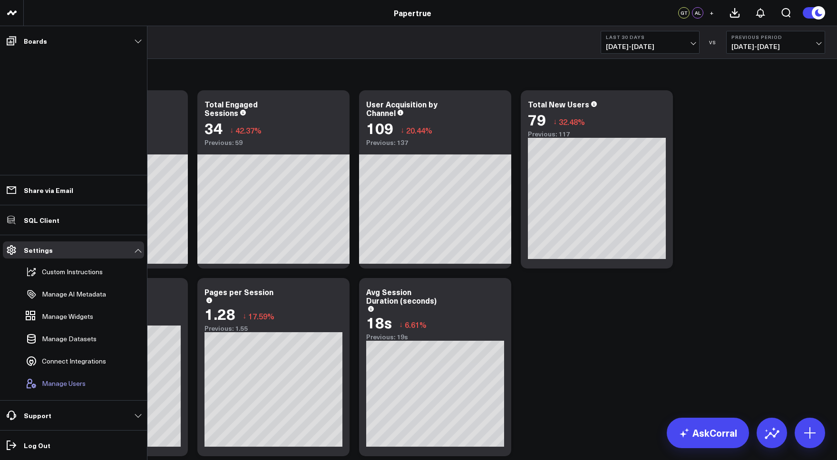
click at [57, 385] on span "Manage Users" at bounding box center [64, 384] width 44 height 8
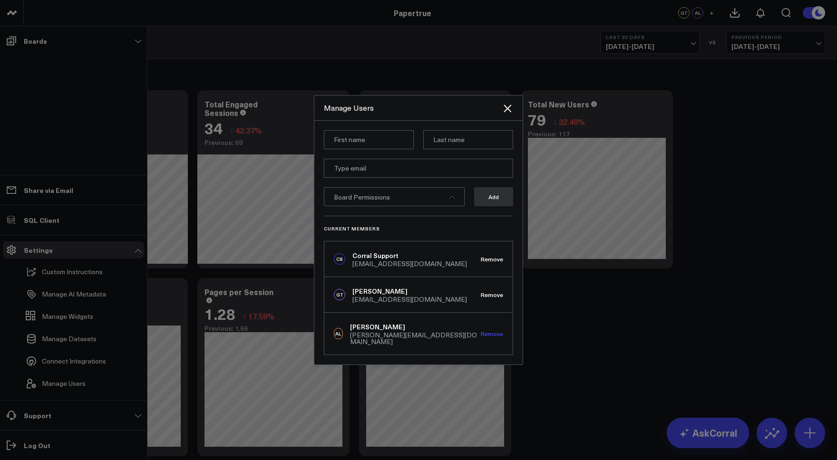
click at [494, 335] on button "Remove" at bounding box center [492, 333] width 22 height 7
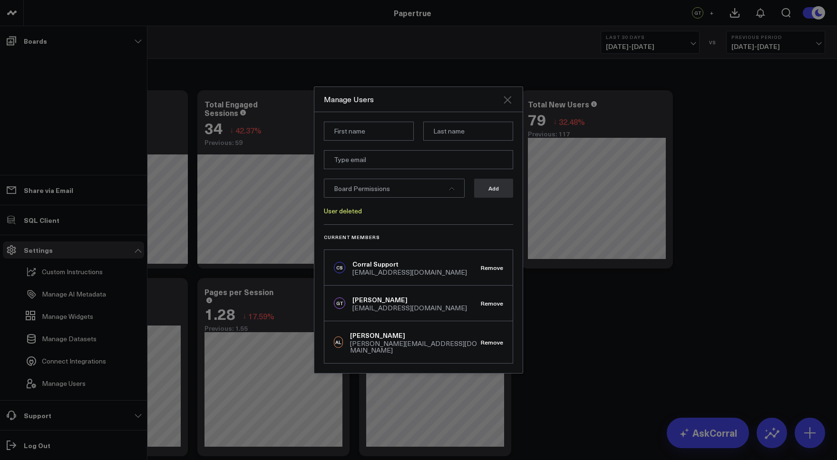
click at [506, 101] on icon "Close" at bounding box center [507, 100] width 8 height 8
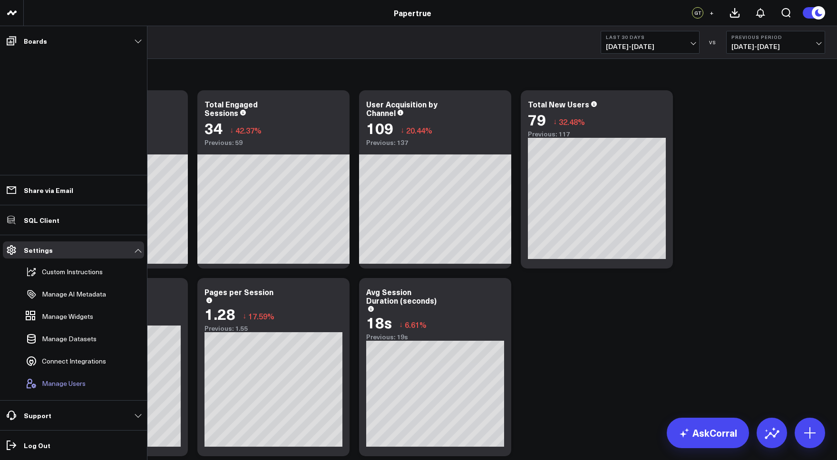
click at [69, 382] on span "Manage Users" at bounding box center [64, 384] width 44 height 8
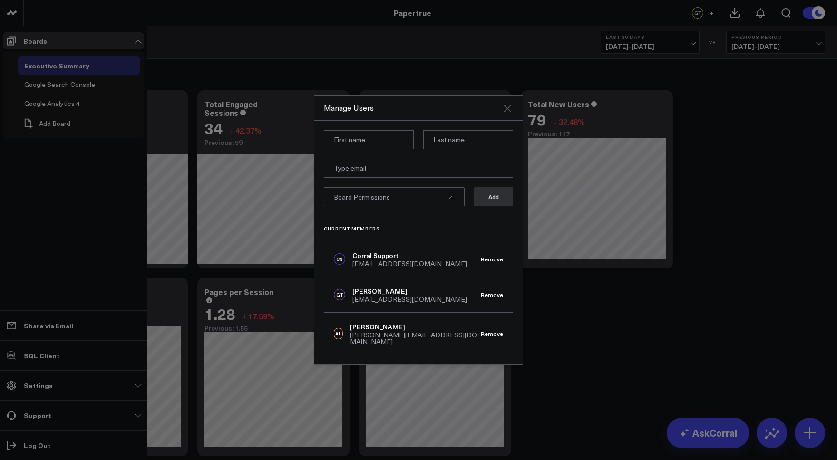
click at [510, 113] on icon "Close" at bounding box center [507, 108] width 11 height 11
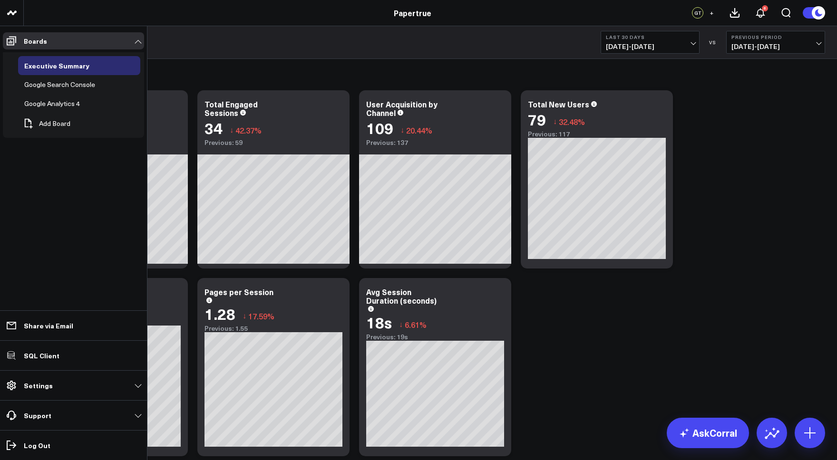
click at [714, 11] on button "+" at bounding box center [711, 12] width 11 height 11
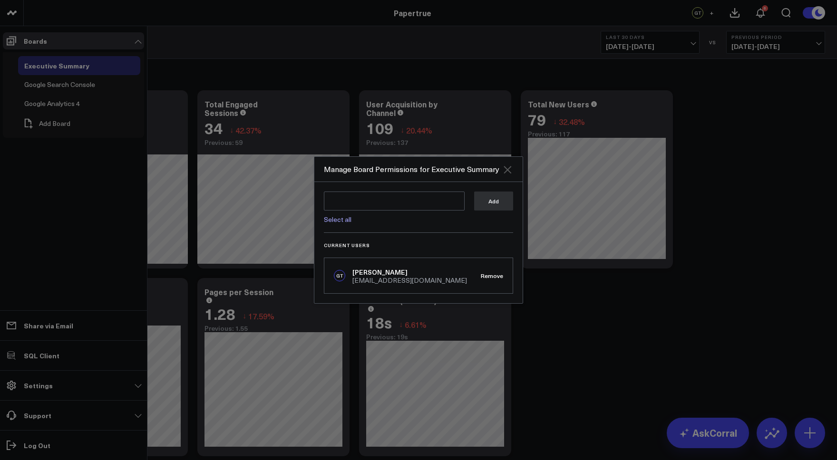
click at [508, 171] on icon "Close" at bounding box center [507, 170] width 8 height 8
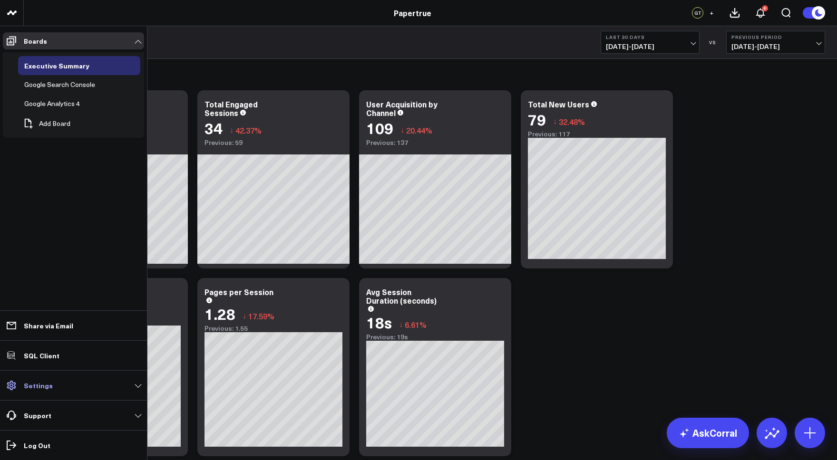
click at [68, 392] on link "Settings" at bounding box center [73, 385] width 141 height 17
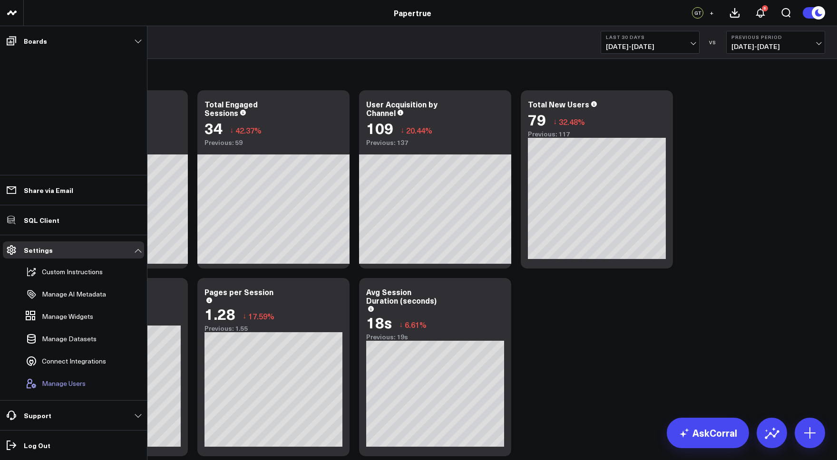
click at [66, 385] on span "Manage Users" at bounding box center [64, 384] width 44 height 8
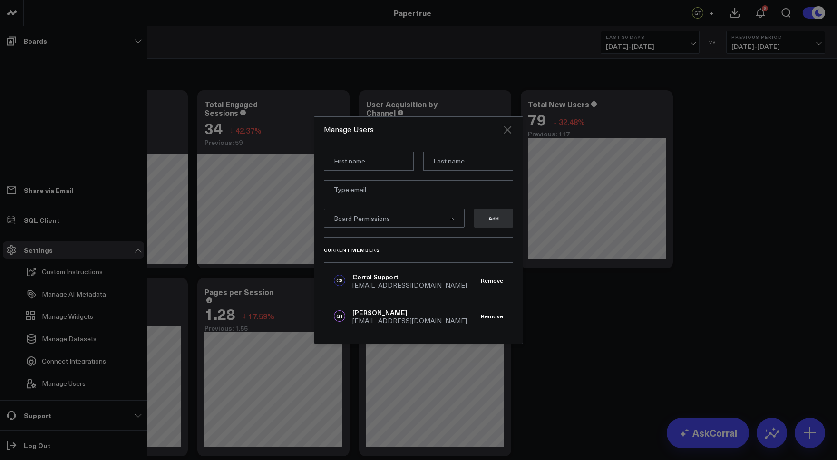
click at [510, 126] on icon "Close" at bounding box center [507, 129] width 11 height 11
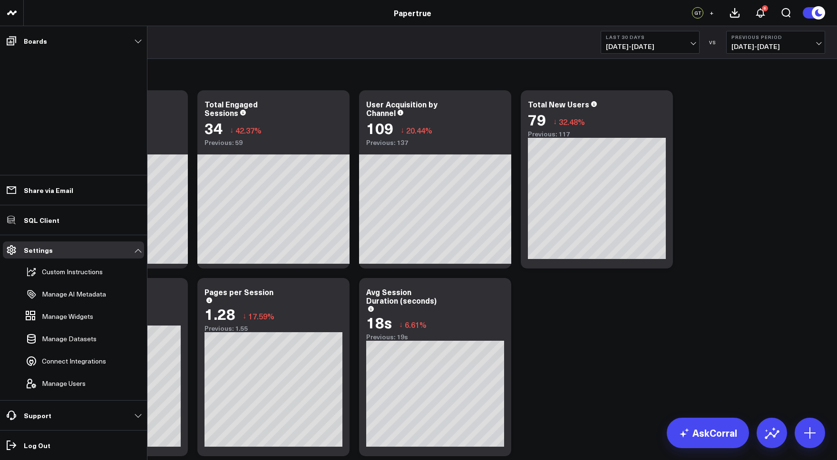
click at [695, 13] on div "GT" at bounding box center [697, 12] width 11 height 11
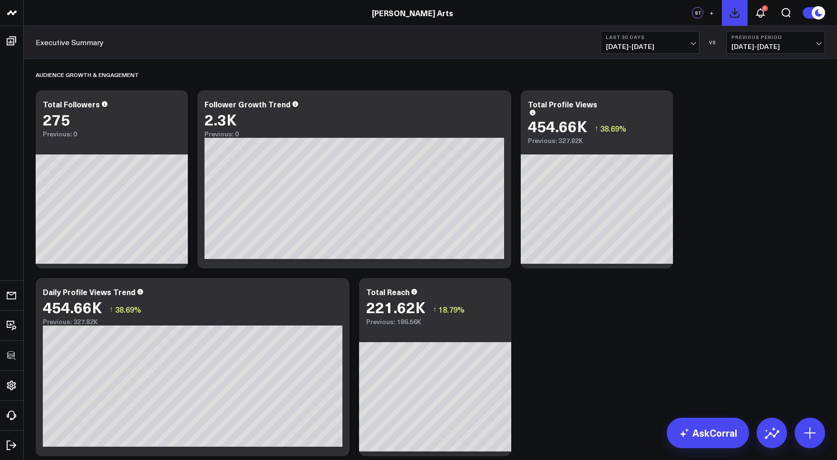
click at [741, 16] on button at bounding box center [735, 13] width 26 height 26
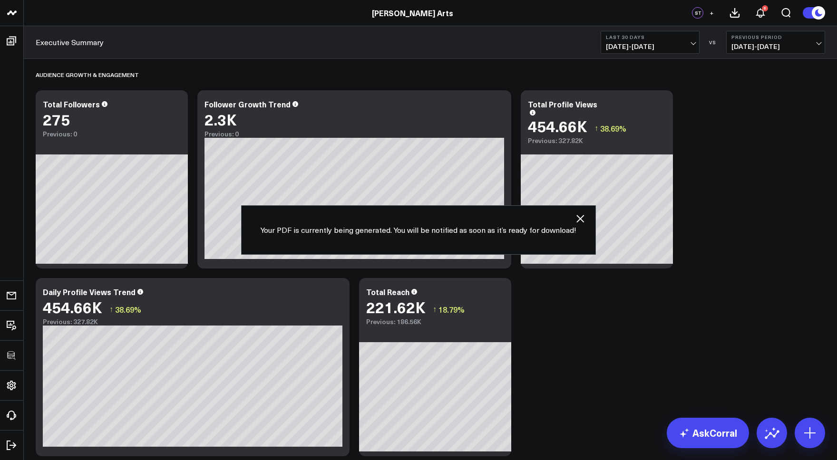
click at [584, 223] on icon "button" at bounding box center [579, 218] width 11 height 11
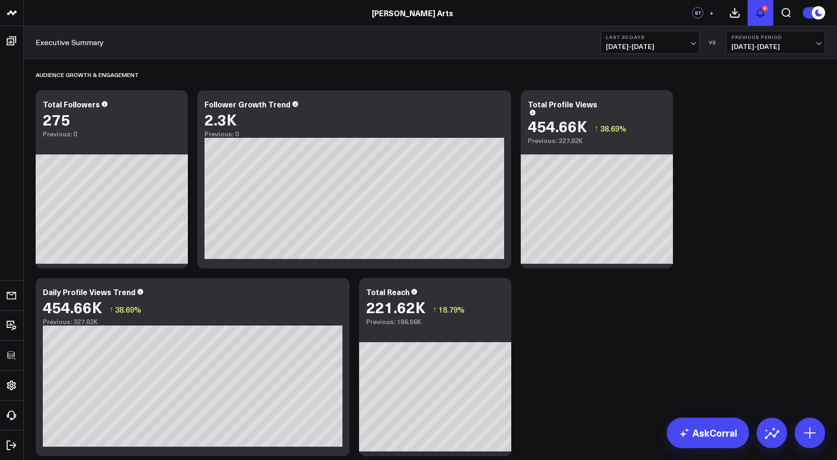
click at [765, 14] on icon at bounding box center [760, 12] width 11 height 11
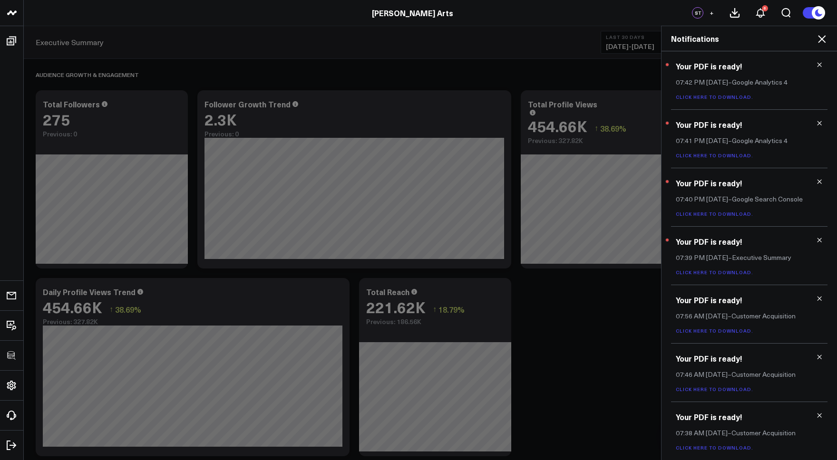
click at [710, 273] on link "Click here to download." at bounding box center [714, 272] width 77 height 7
click at [724, 158] on link "Click here to download." at bounding box center [714, 155] width 77 height 7
click at [718, 273] on link "Click here to download." at bounding box center [714, 272] width 77 height 7
click at [712, 332] on link "Click here to download." at bounding box center [714, 331] width 77 height 7
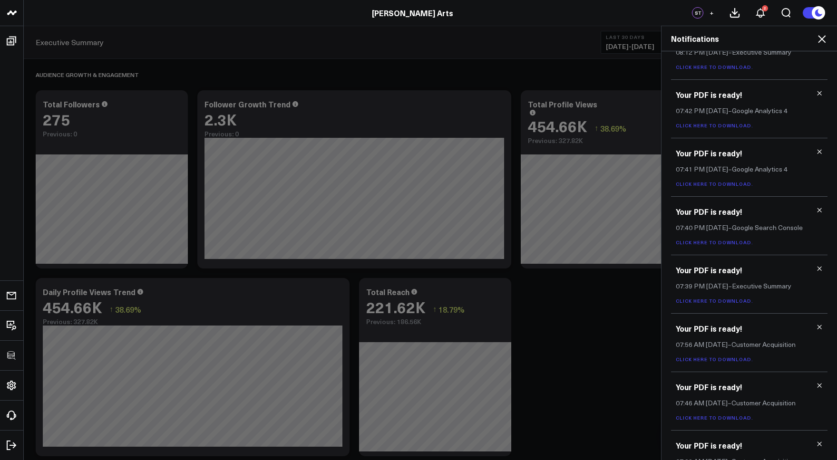
click at [722, 298] on p "Click here to download." at bounding box center [749, 300] width 147 height 7
click at [720, 301] on link "Click here to download." at bounding box center [714, 301] width 77 height 7
click at [697, 242] on link "Click here to download." at bounding box center [714, 242] width 77 height 7
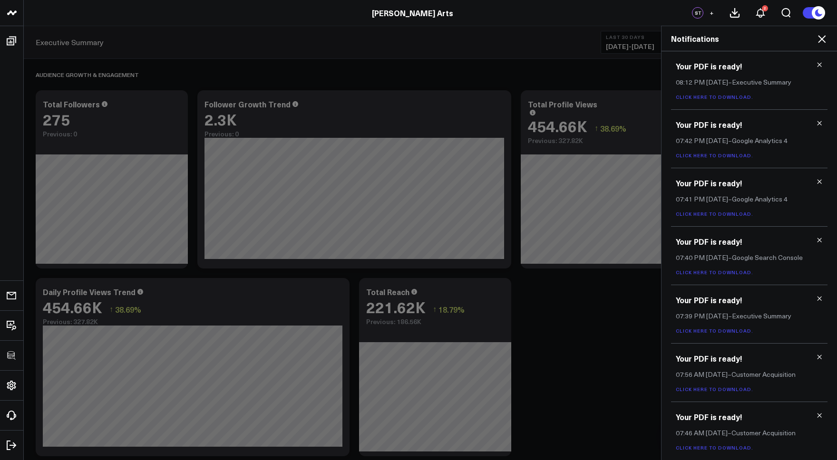
click at [713, 214] on link "Click here to download." at bounding box center [714, 214] width 77 height 7
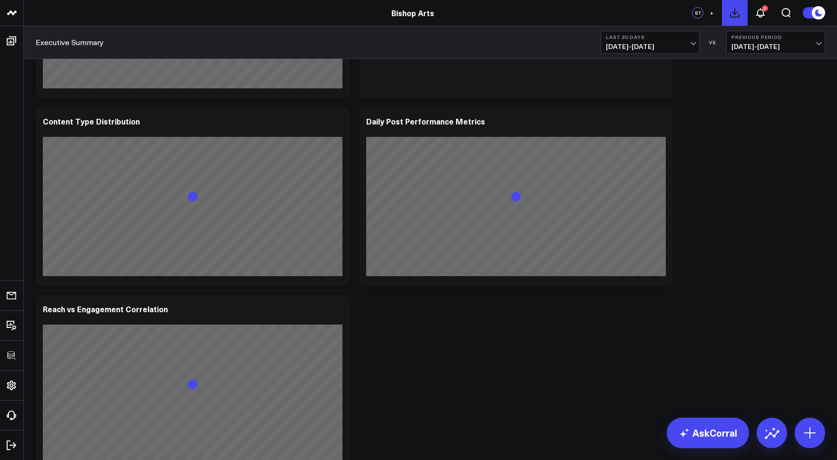
scroll to position [2230, 0]
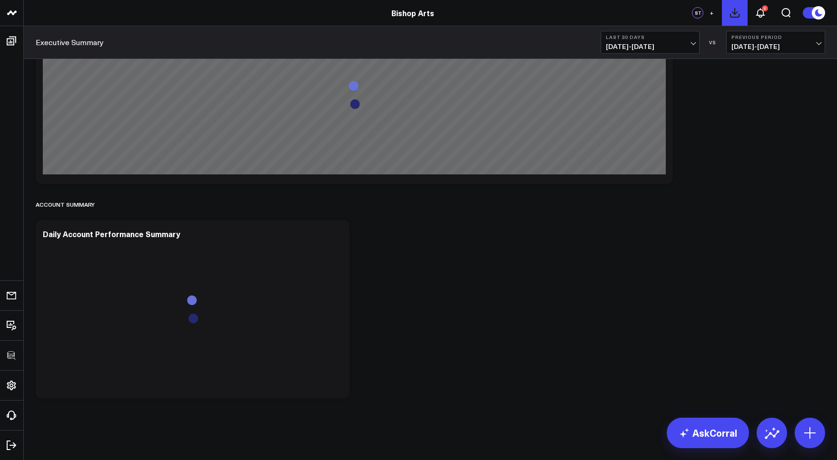
click at [736, 5] on button at bounding box center [735, 13] width 26 height 26
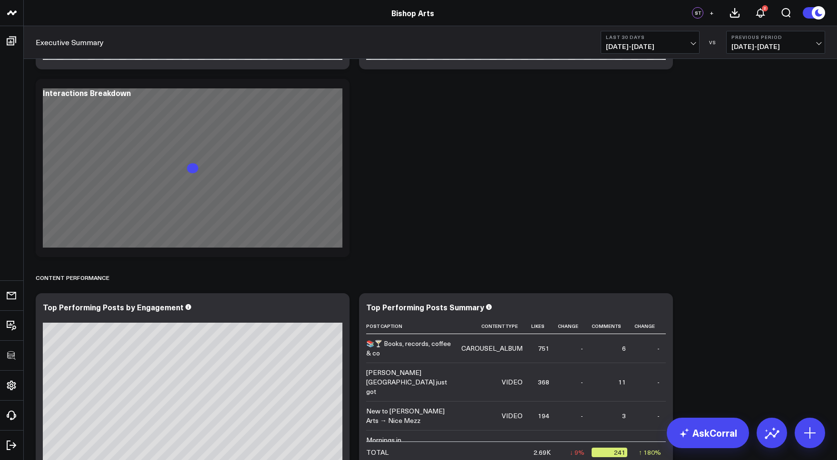
scroll to position [364, 0]
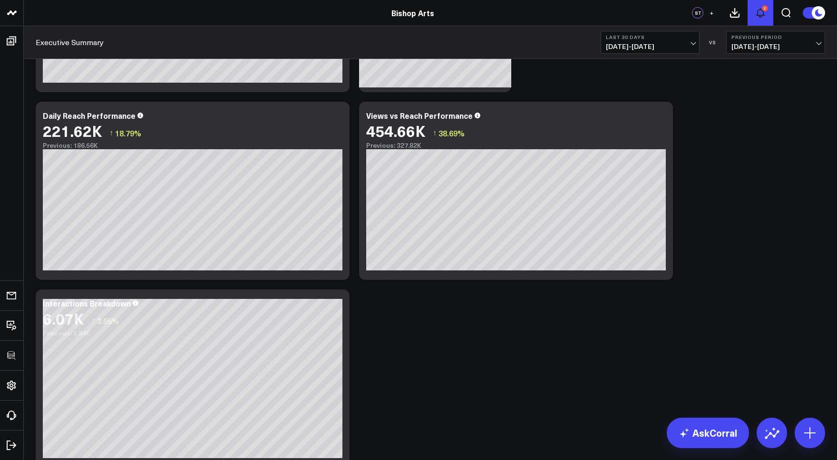
click at [758, 15] on icon at bounding box center [760, 13] width 8 height 9
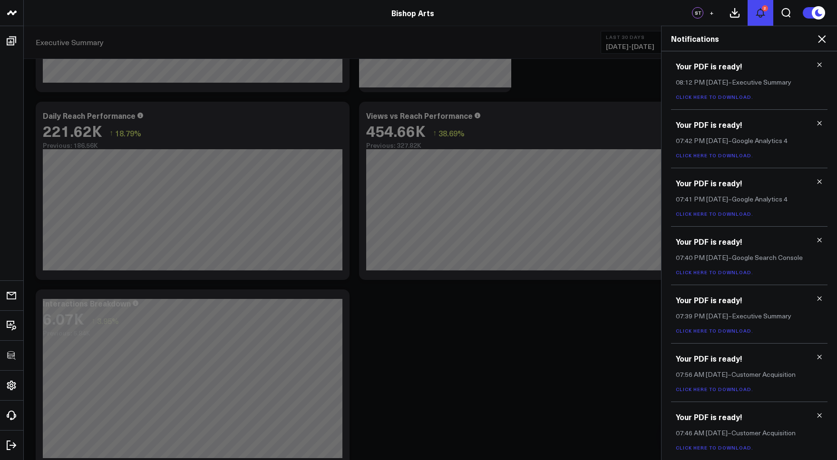
click at [758, 15] on icon at bounding box center [760, 13] width 8 height 9
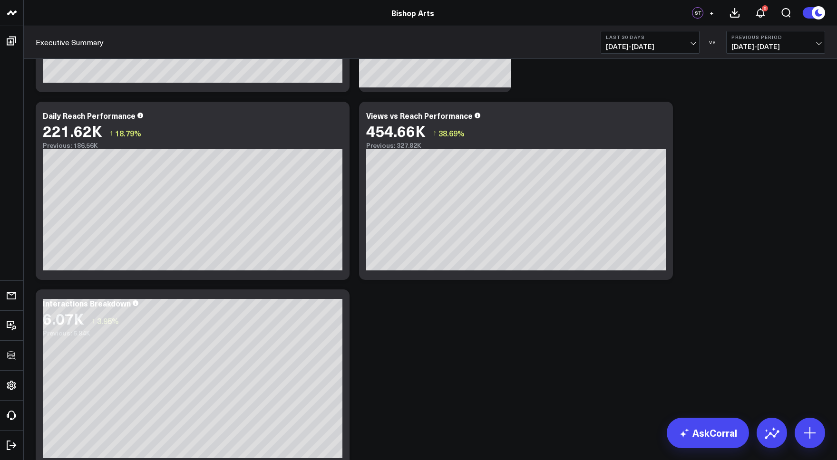
scroll to position [0, 0]
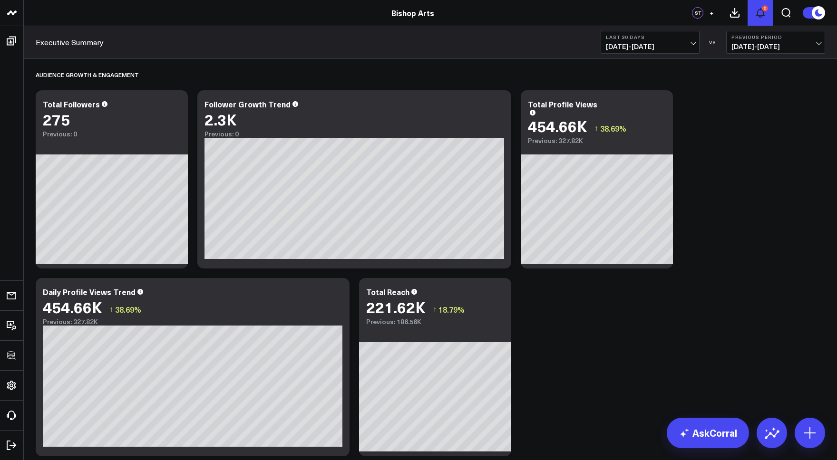
click at [756, 9] on icon at bounding box center [760, 12] width 11 height 11
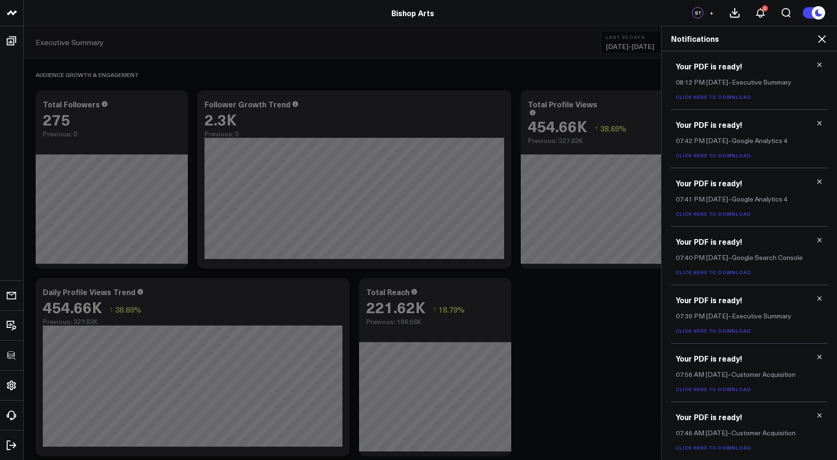
click at [732, 96] on link "Click here to download." at bounding box center [714, 97] width 77 height 7
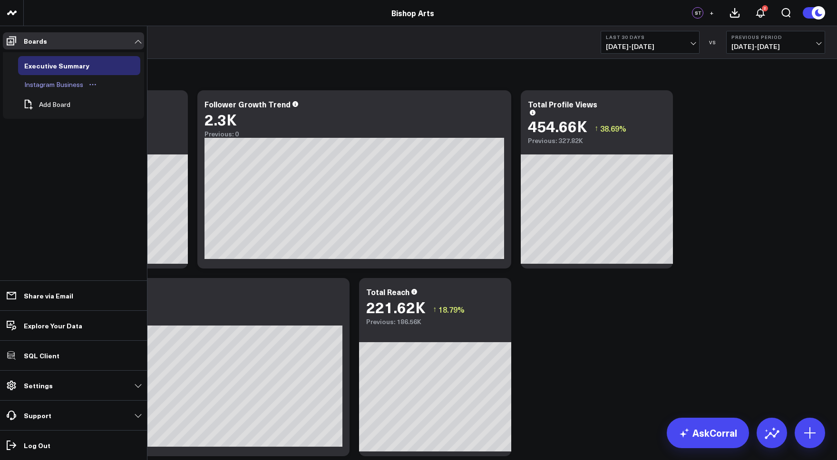
click at [62, 85] on div "Instagram Business" at bounding box center [54, 84] width 64 height 11
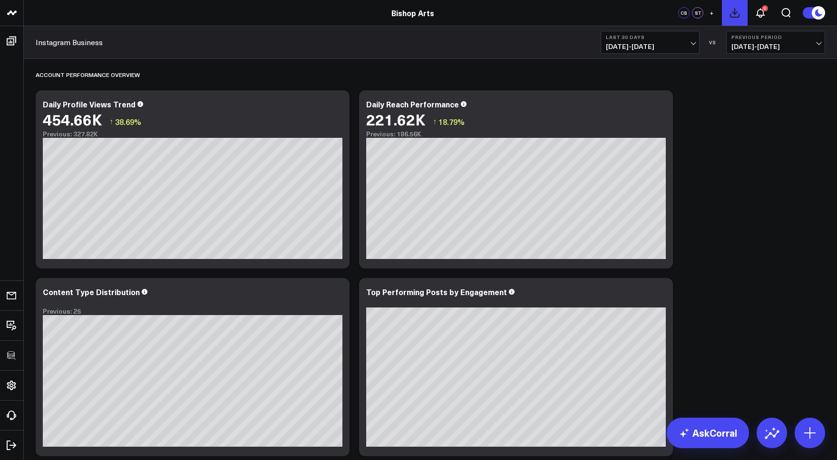
click at [734, 14] on icon at bounding box center [734, 13] width 9 height 9
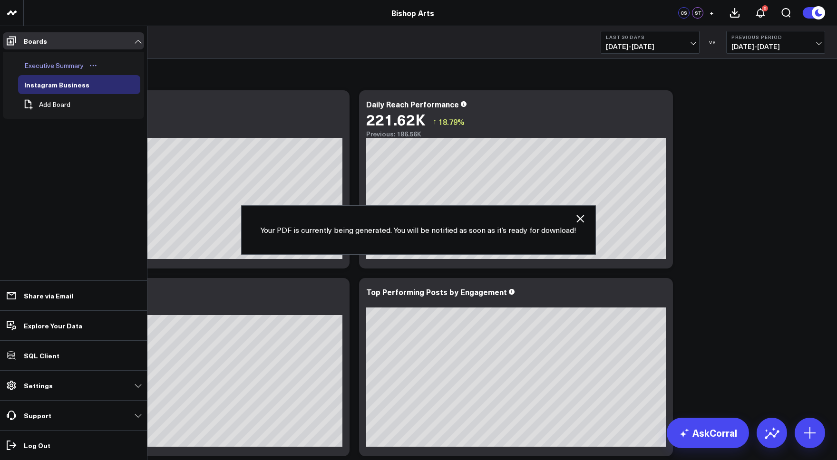
click at [48, 63] on div "Executive Summary" at bounding box center [54, 65] width 64 height 11
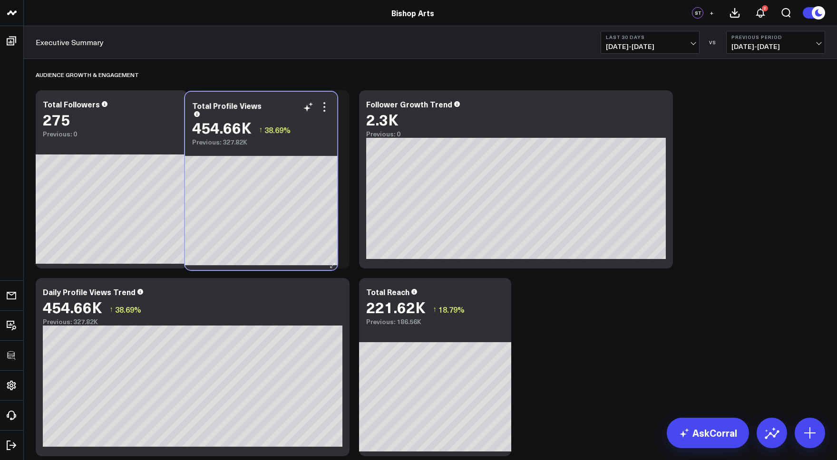
drag, startPoint x: 619, startPoint y: 104, endPoint x: 298, endPoint y: 107, distance: 321.9
click at [292, 104] on div "Total Profile Views" at bounding box center [261, 108] width 138 height 15
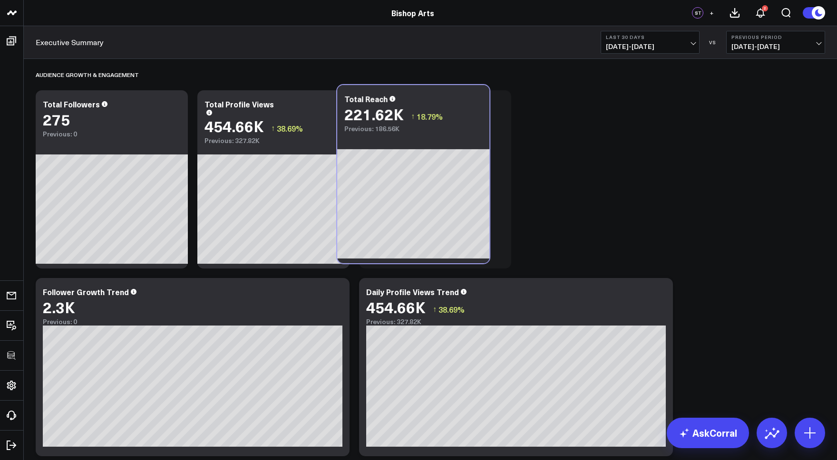
drag, startPoint x: 450, startPoint y: 298, endPoint x: 623, endPoint y: 138, distance: 235.5
click at [429, 105] on div "Total Reach 221.62K ↑ 18.79% Previous: 186.56K" at bounding box center [413, 109] width 152 height 48
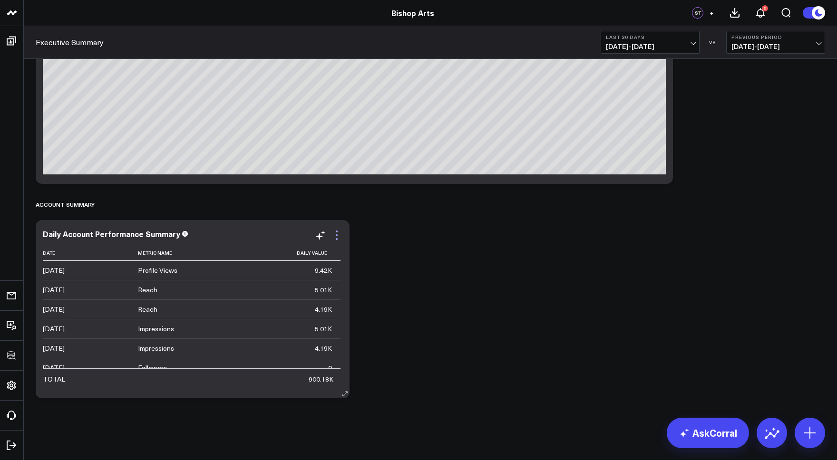
click at [337, 232] on icon at bounding box center [337, 232] width 2 height 2
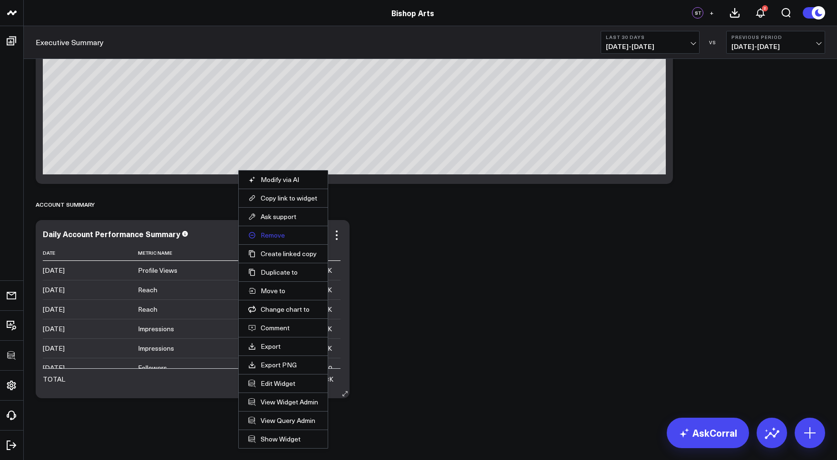
click at [273, 235] on button "Remove" at bounding box center [283, 235] width 70 height 9
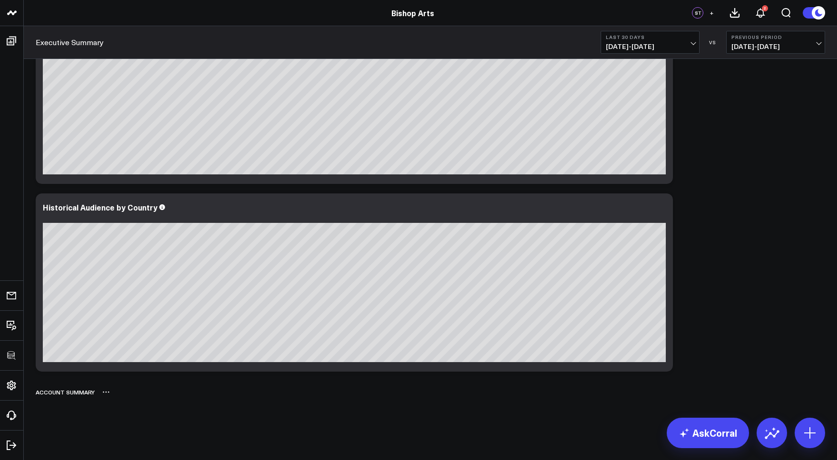
click at [106, 395] on icon at bounding box center [106, 392] width 8 height 8
click at [128, 420] on button "Delete" at bounding box center [130, 419] width 41 height 17
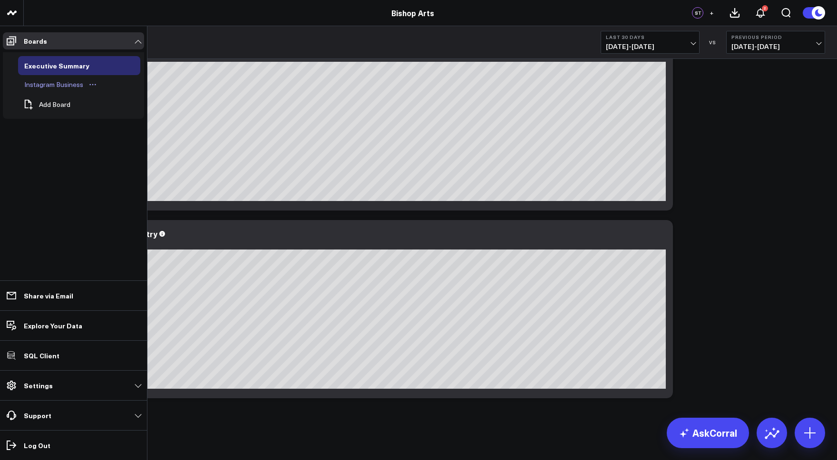
click at [48, 88] on div "Instagram Business" at bounding box center [54, 84] width 64 height 11
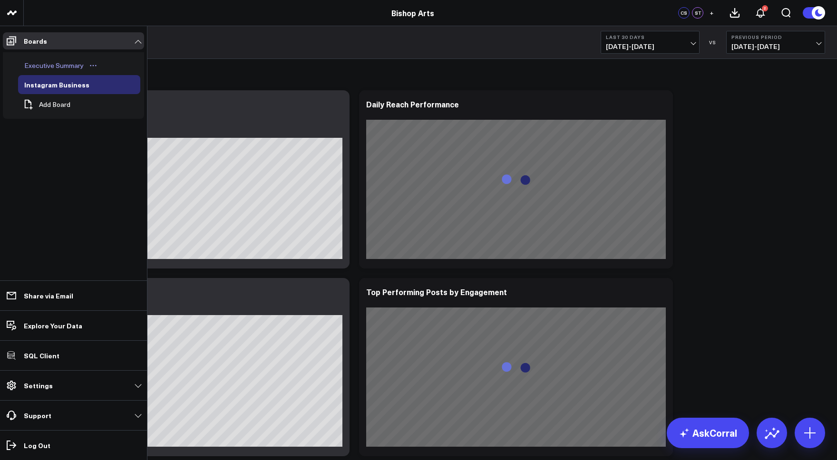
click at [40, 68] on div "Executive Summary" at bounding box center [54, 65] width 64 height 11
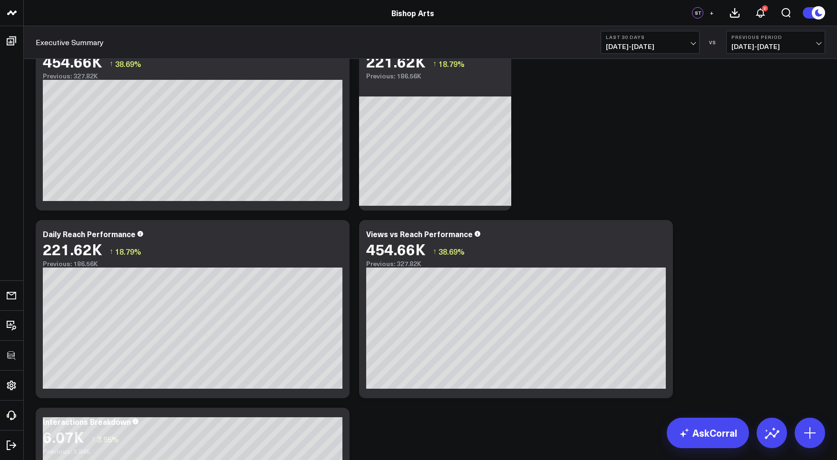
scroll to position [2016, 0]
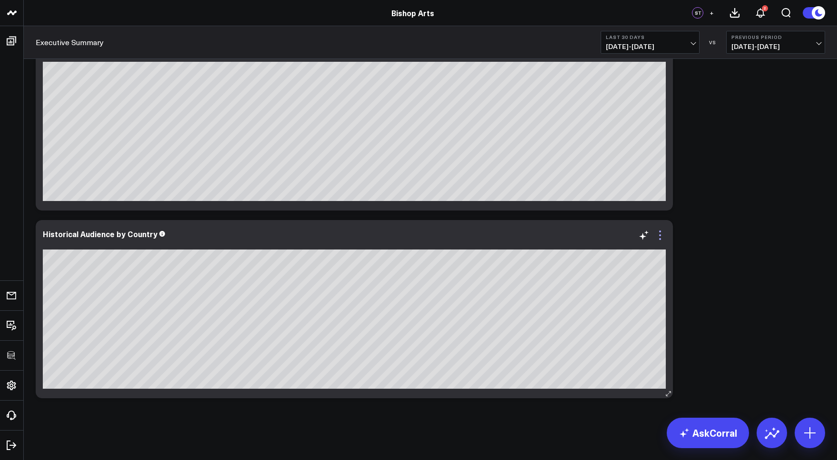
click at [660, 233] on icon at bounding box center [659, 235] width 11 height 11
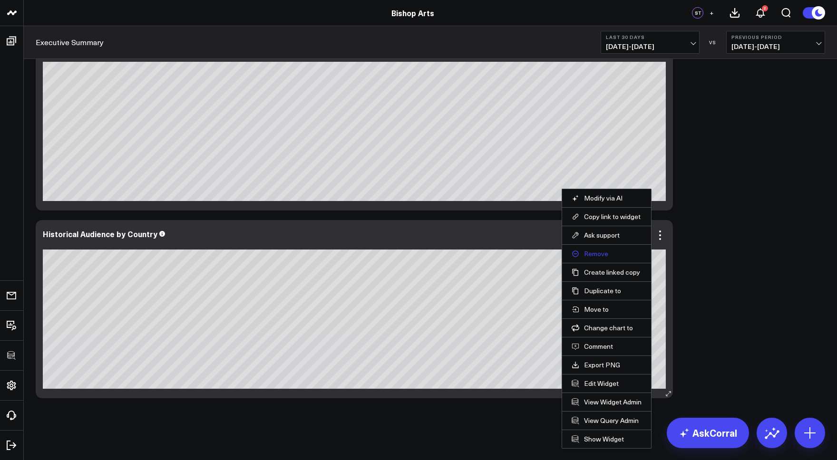
click at [598, 253] on button "Remove" at bounding box center [606, 254] width 70 height 9
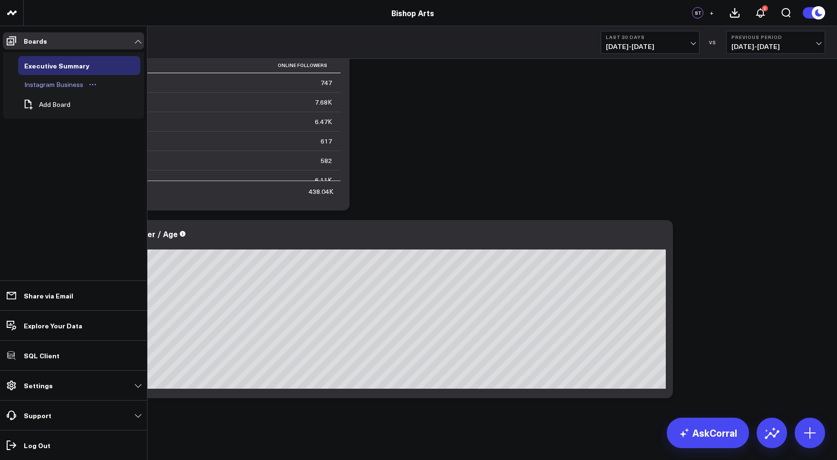
click at [45, 83] on div "Instagram Business" at bounding box center [54, 84] width 64 height 11
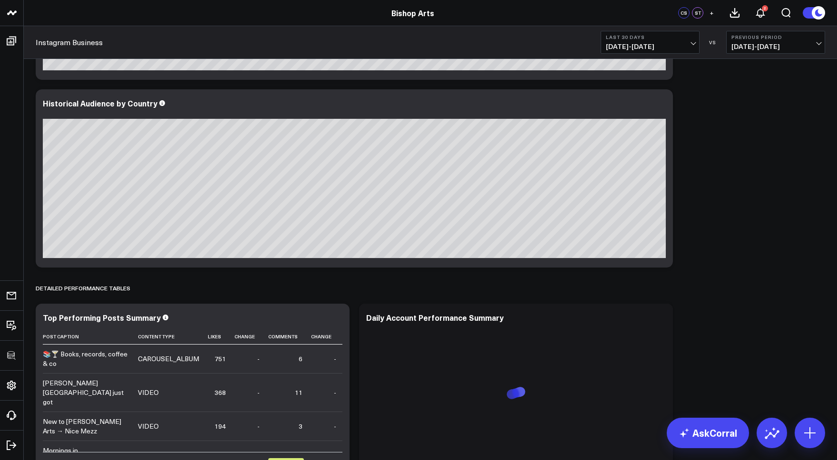
scroll to position [1558, 0]
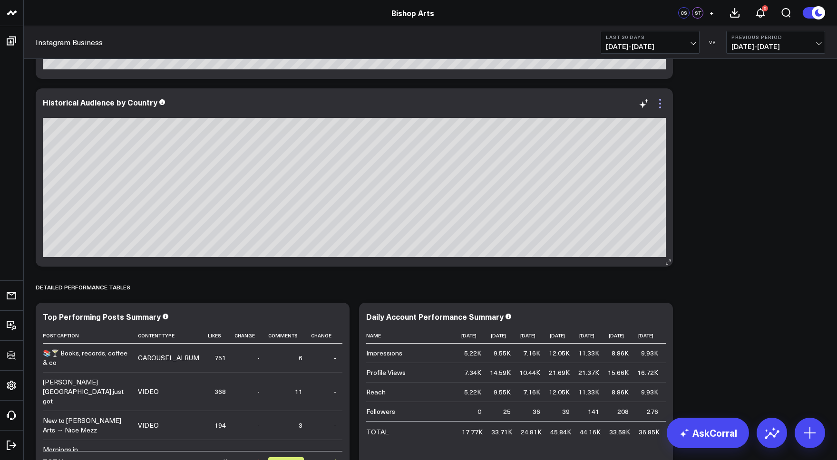
click at [660, 104] on icon at bounding box center [660, 104] width 2 height 2
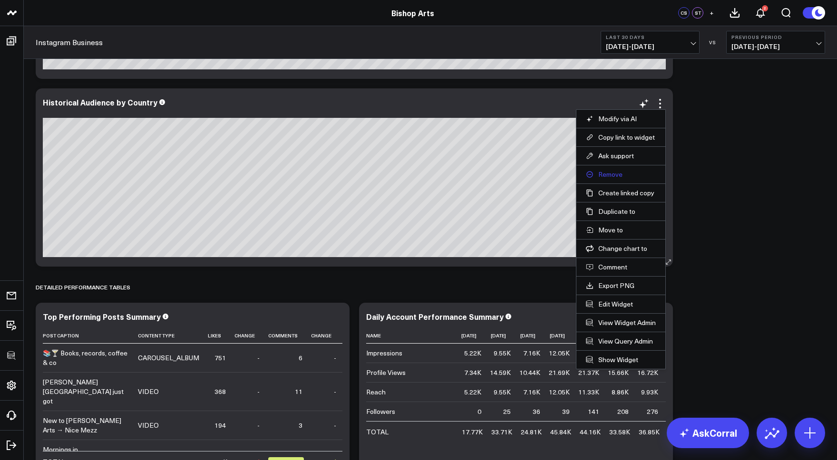
click at [605, 173] on button "Remove" at bounding box center [621, 174] width 70 height 9
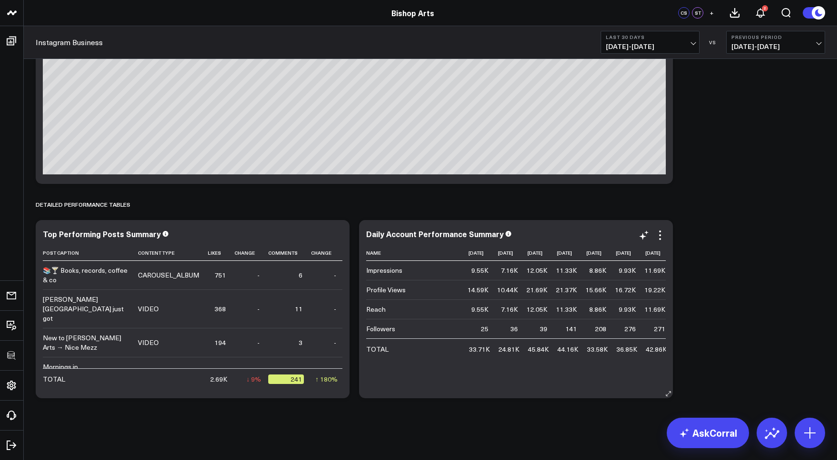
scroll to position [0, 0]
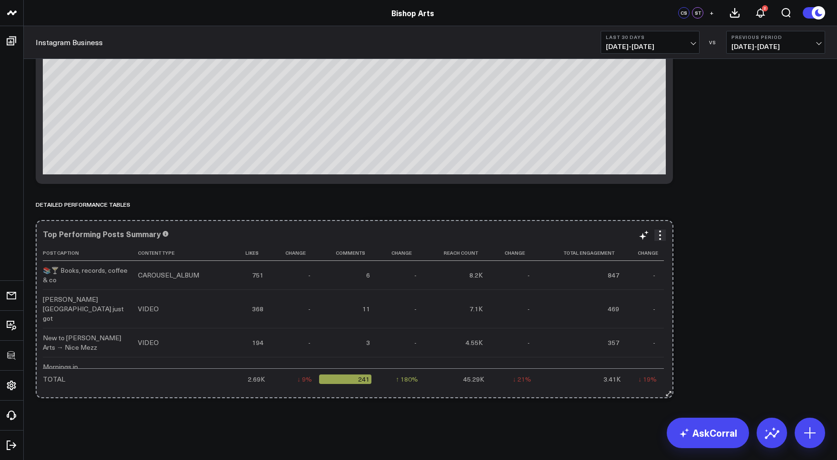
drag, startPoint x: 342, startPoint y: 394, endPoint x: 666, endPoint y: 383, distance: 323.9
click at [666, 383] on div "Top Performing Posts Summary Post Caption Content Type Likes Change Comments Ch…" at bounding box center [354, 309] width 637 height 178
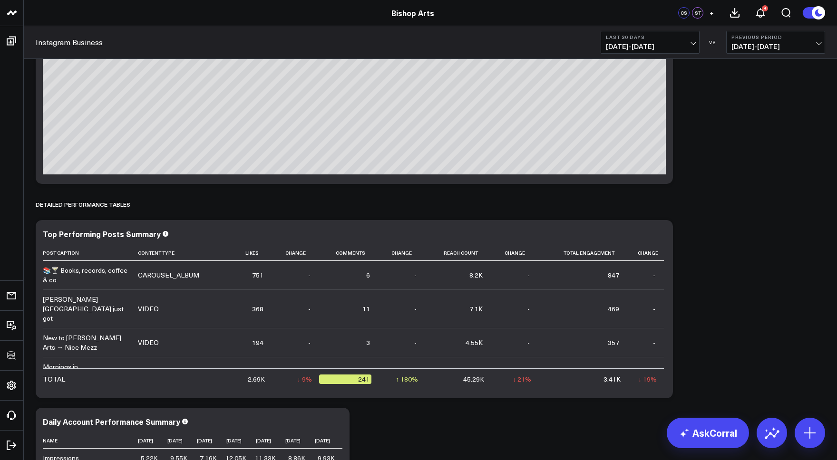
scroll to position [1640, 0]
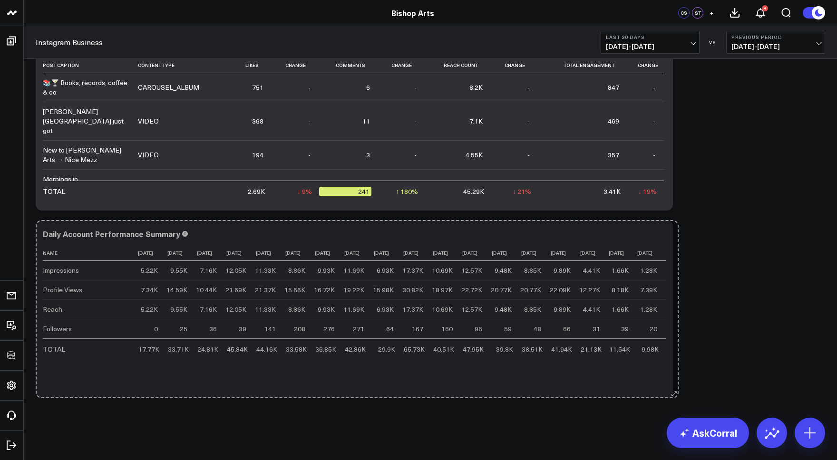
drag, startPoint x: 346, startPoint y: 394, endPoint x: 675, endPoint y: 390, distance: 329.0
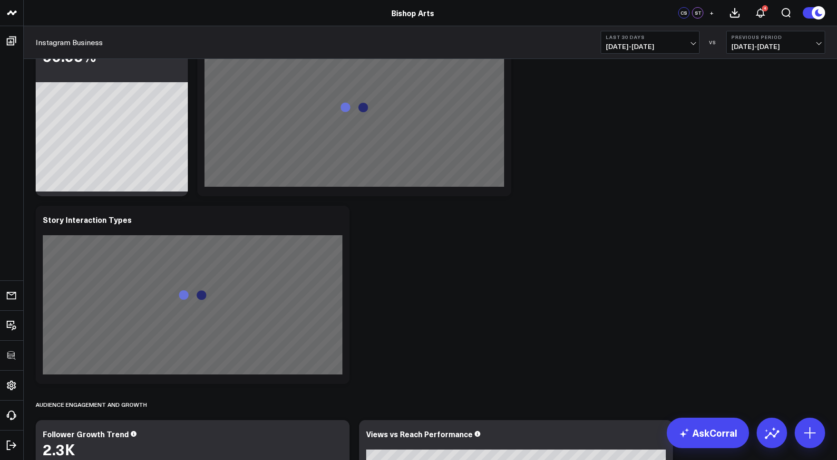
scroll to position [0, 0]
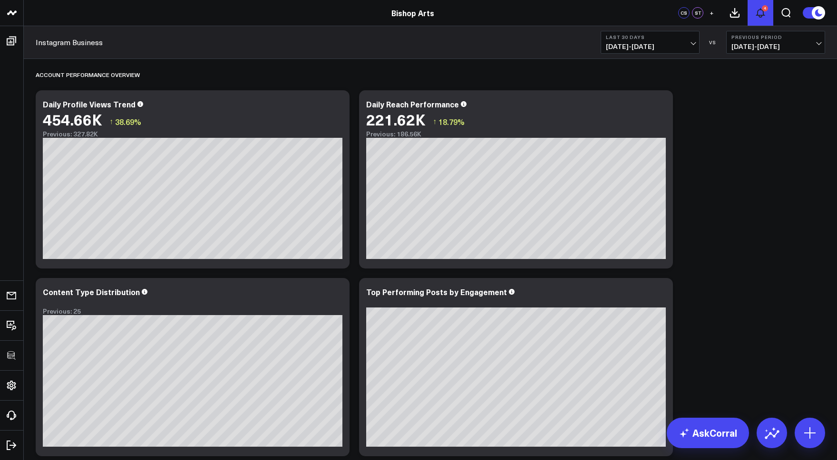
click at [762, 11] on icon at bounding box center [760, 12] width 11 height 11
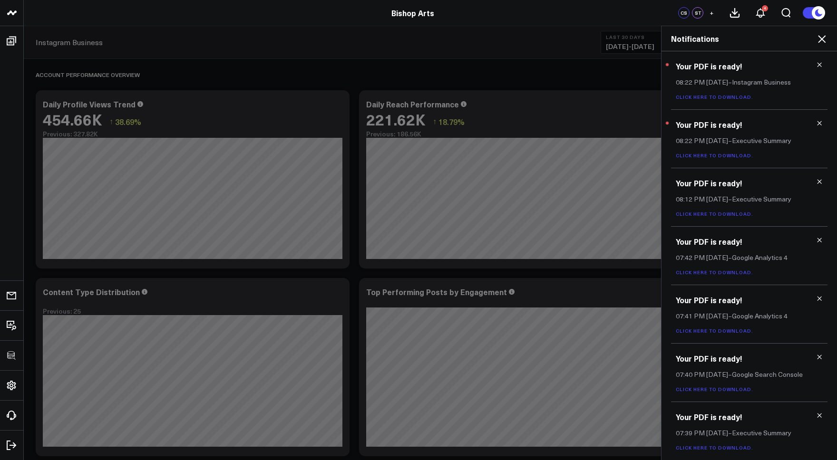
click at [719, 98] on link "Click here to download." at bounding box center [714, 97] width 77 height 7
